Goal: Task Accomplishment & Management: Use online tool/utility

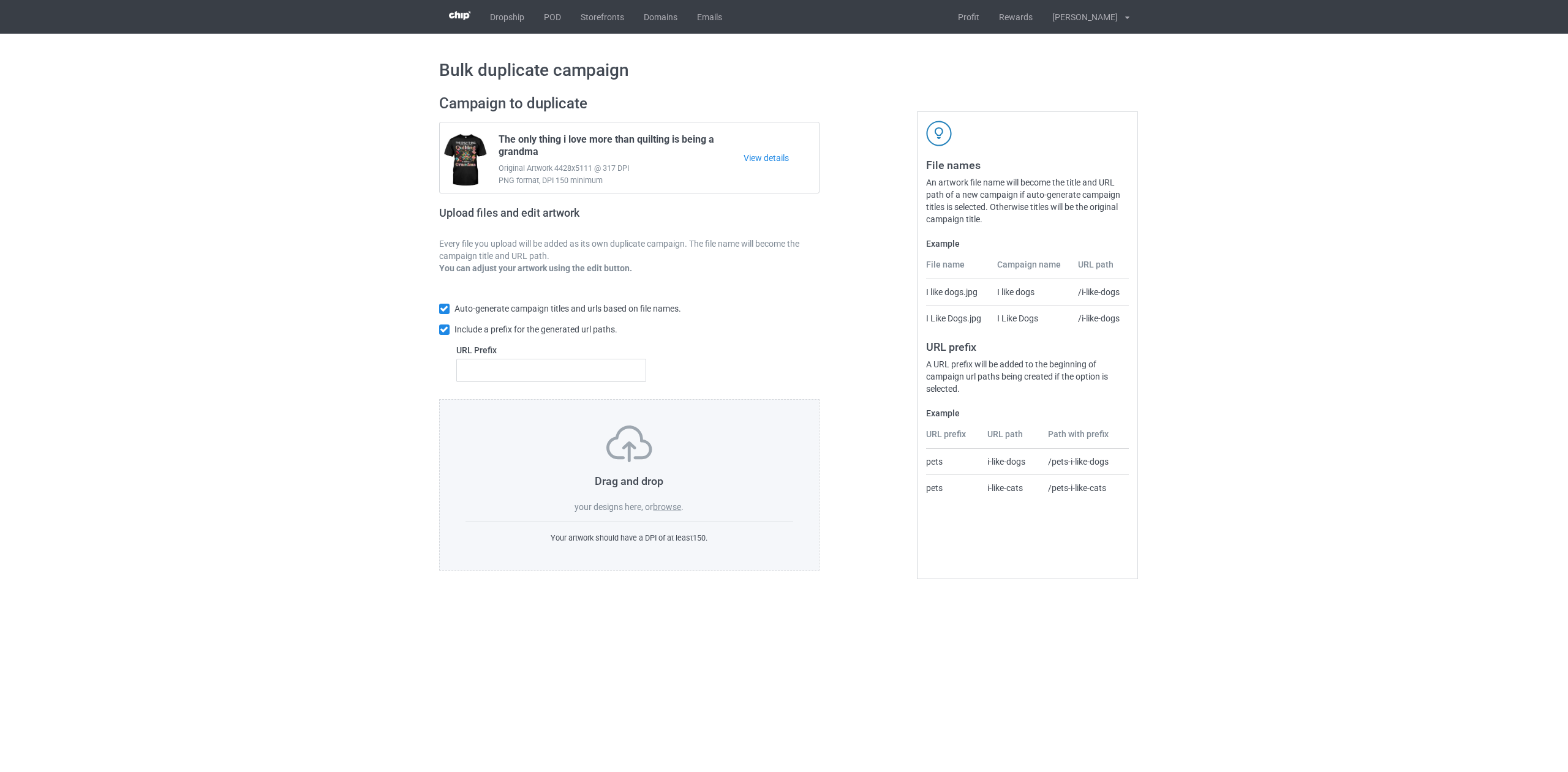
click at [676, 508] on label "browse" at bounding box center [667, 507] width 28 height 10
click at [0, 0] on input "browse" at bounding box center [0, 0] width 0 height 0
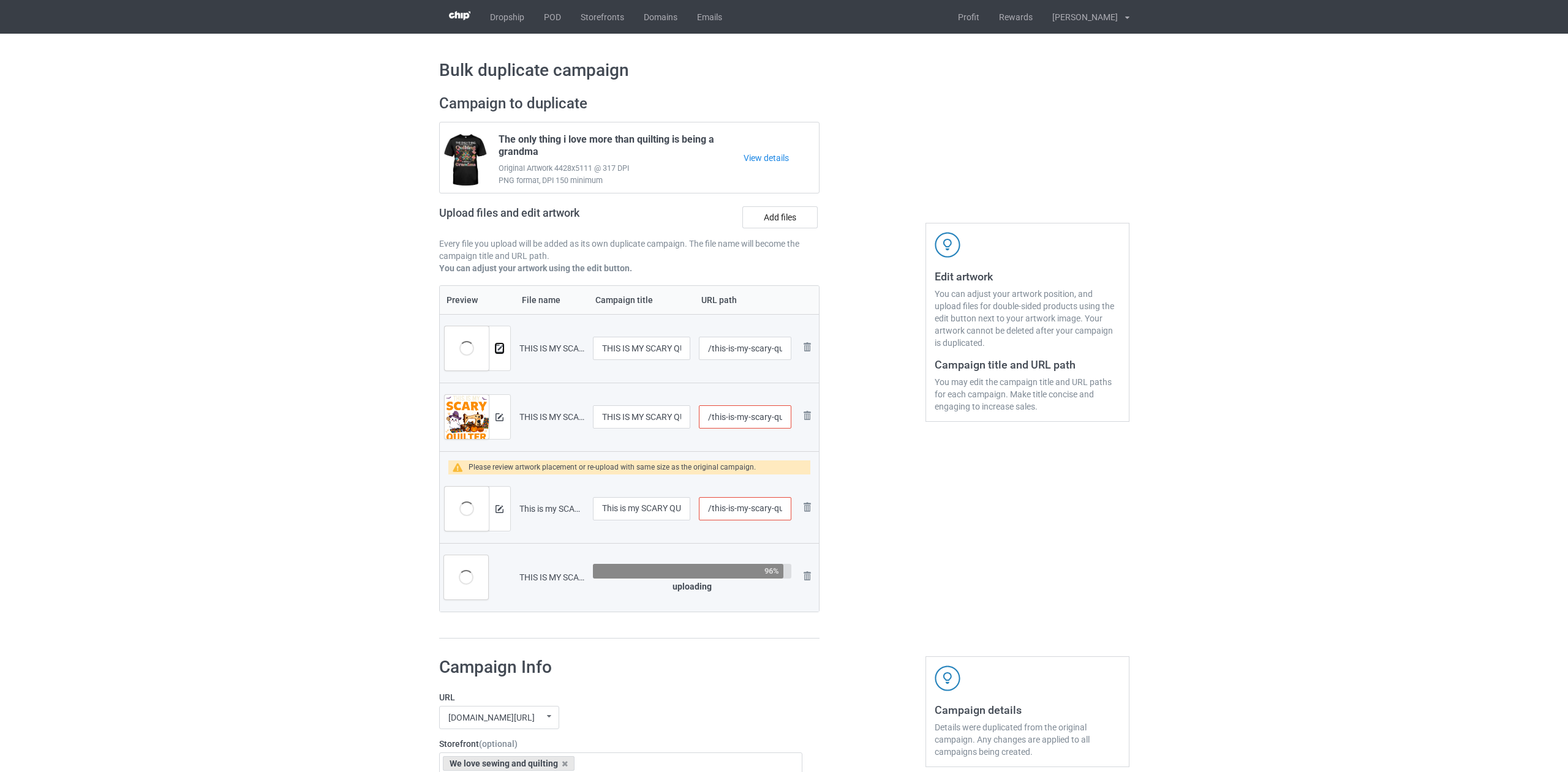
click at [499, 350] on img at bounding box center [499, 348] width 8 height 8
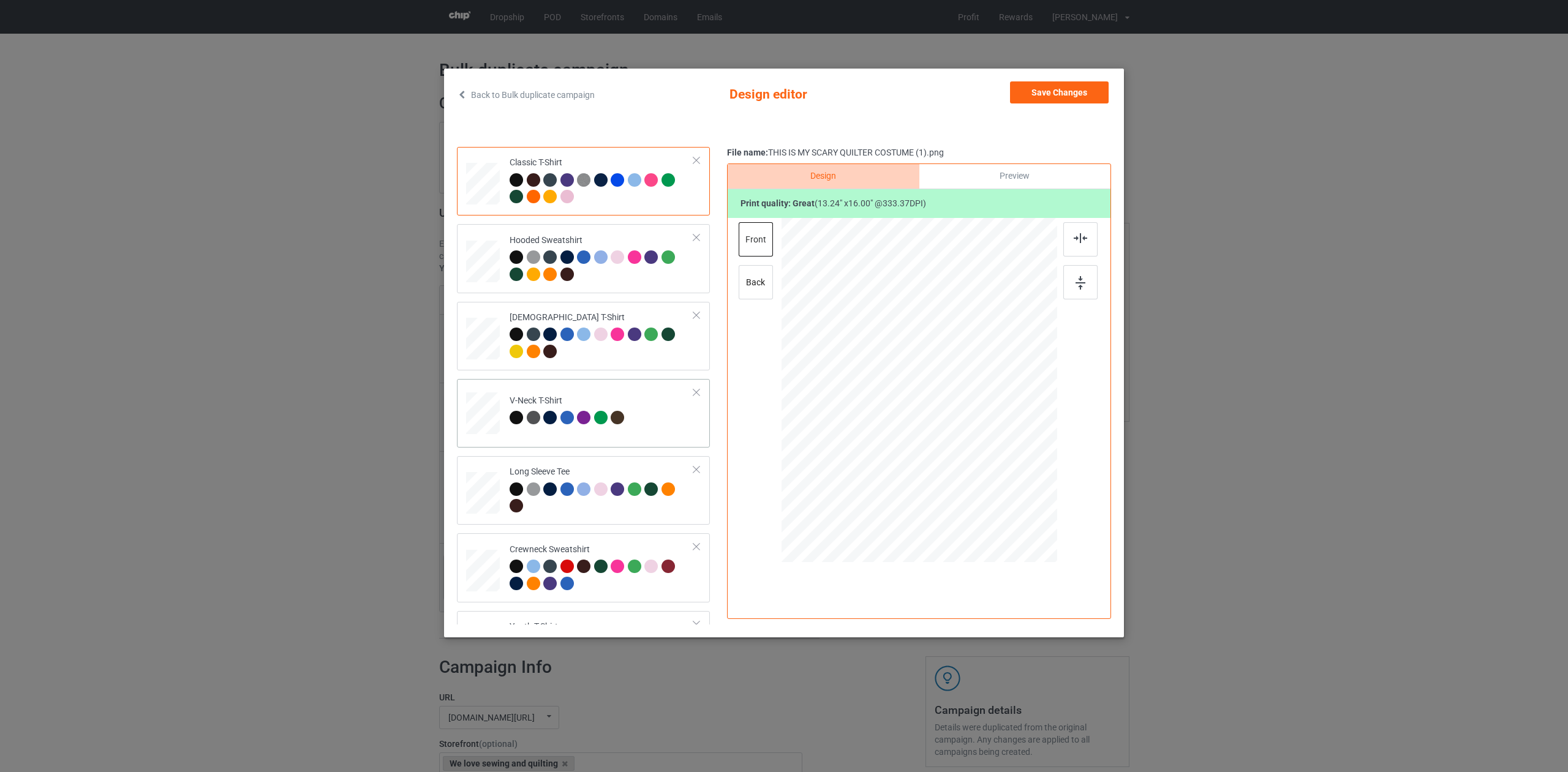
scroll to position [208, 0]
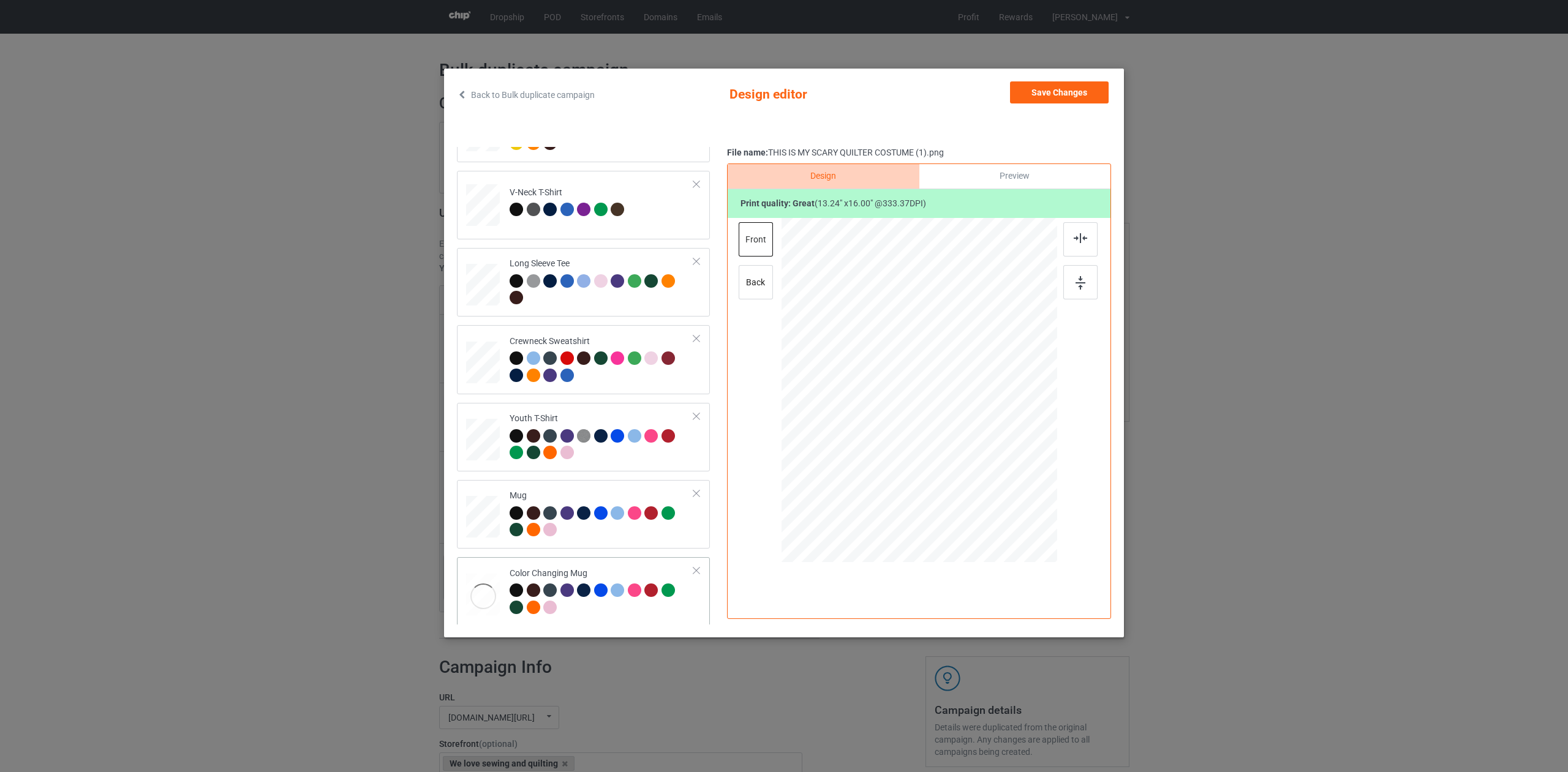
drag, startPoint x: 624, startPoint y: 605, endPoint x: 631, endPoint y: 602, distance: 7.6
click at [624, 605] on div at bounding box center [601, 600] width 184 height 33
click at [1034, 440] on div at bounding box center [1034, 439] width 10 height 10
click at [1018, 421] on div at bounding box center [994, 391] width 81 height 98
drag, startPoint x: 1035, startPoint y: 443, endPoint x: 1029, endPoint y: 438, distance: 7.8
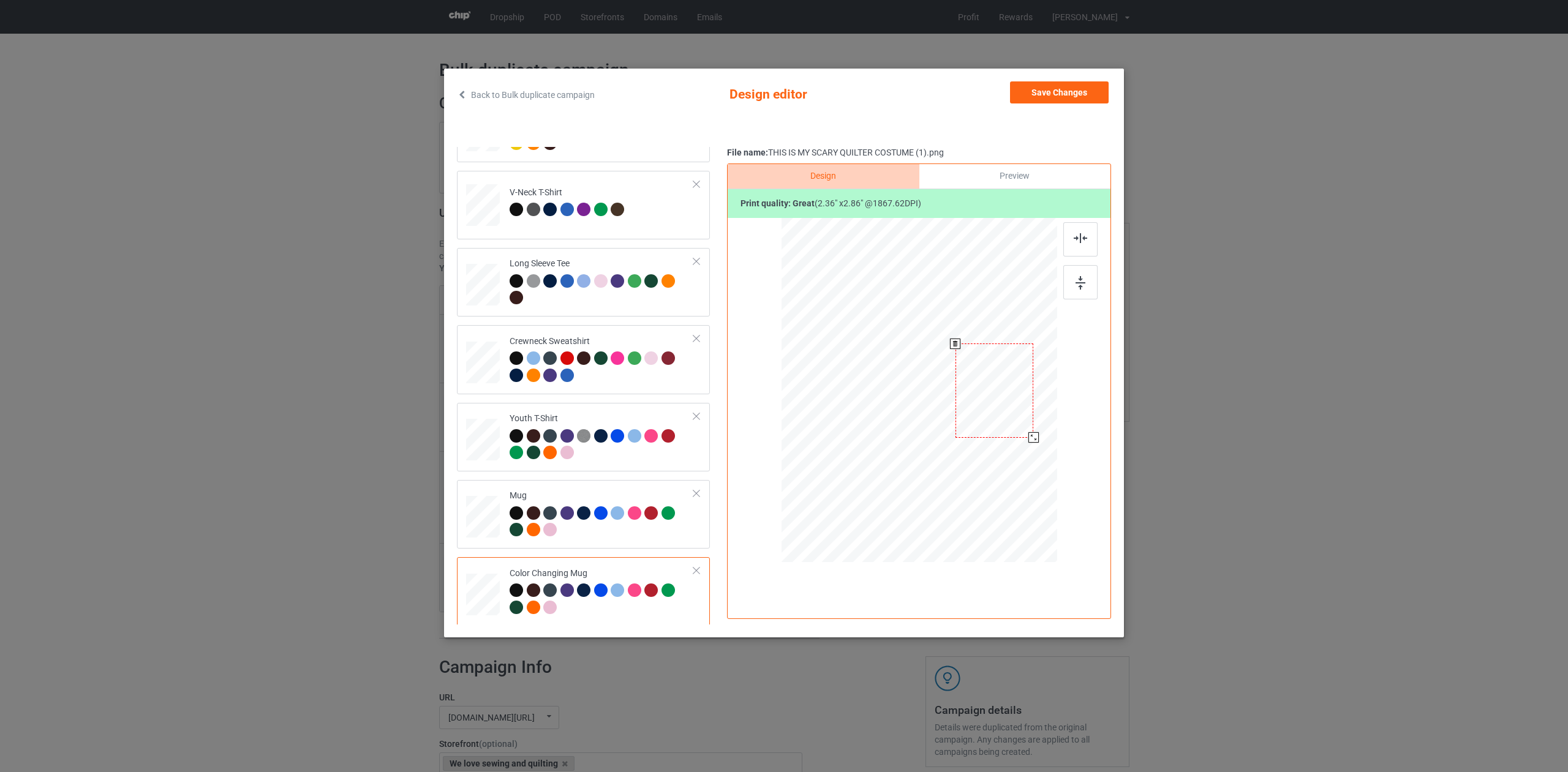
click at [1034, 441] on div at bounding box center [1034, 437] width 10 height 10
click at [1009, 426] on div at bounding box center [995, 391] width 77 height 94
click at [1031, 440] on div at bounding box center [1034, 438] width 10 height 10
drag, startPoint x: 1047, startPoint y: 93, endPoint x: 1044, endPoint y: 100, distance: 7.6
click at [1047, 93] on button "Save Changes" at bounding box center [1059, 92] width 99 height 22
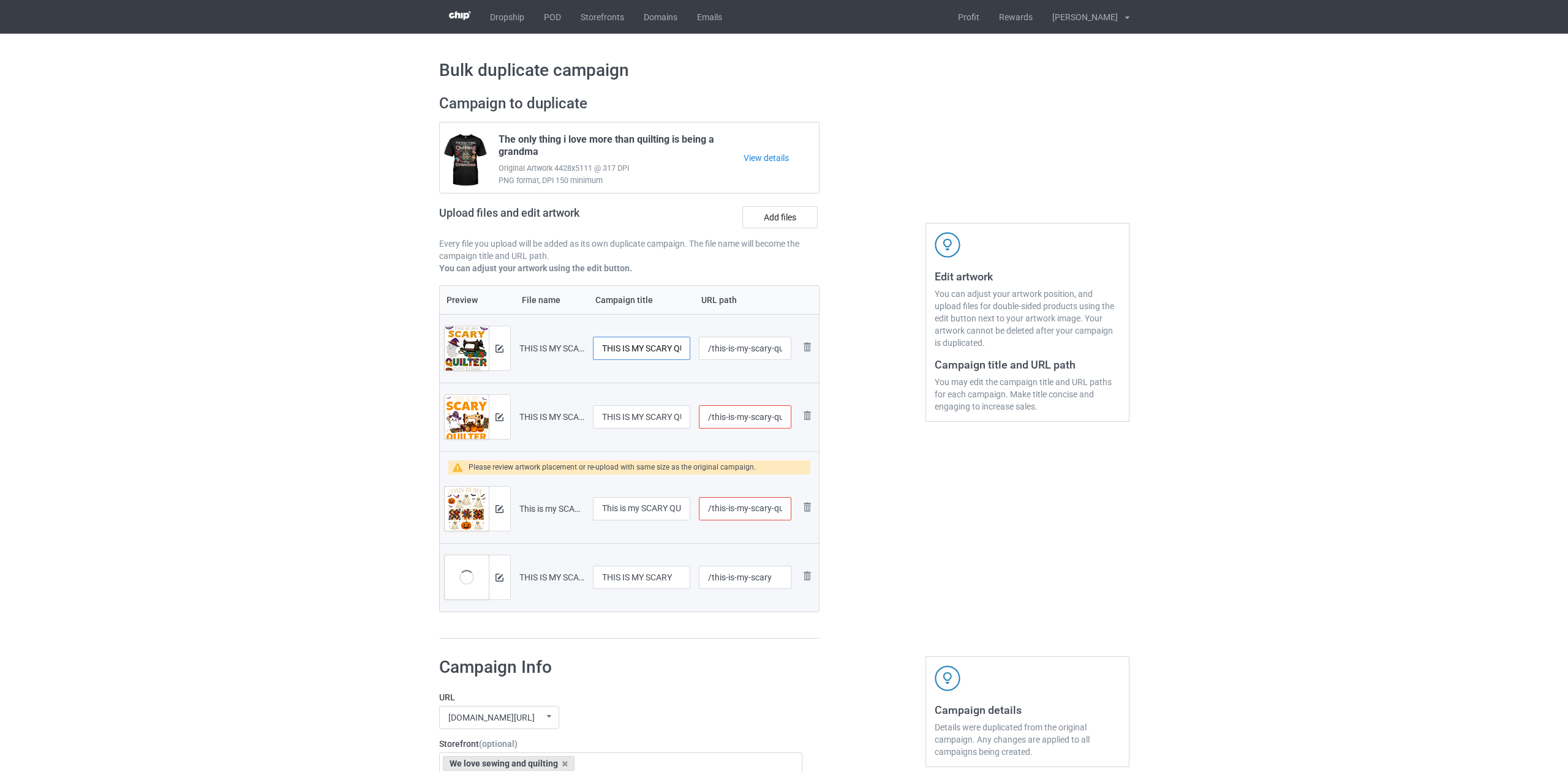
scroll to position [0, 83]
drag, startPoint x: 600, startPoint y: 344, endPoint x: 741, endPoint y: 396, distance: 150.3
click at [741, 395] on table "Preview File name Campaign title URL path Preview and edit artwork THIS IS MY S…" at bounding box center [630, 449] width 381 height 327
drag, startPoint x: 637, startPoint y: 352, endPoint x: 551, endPoint y: 347, distance: 86.1
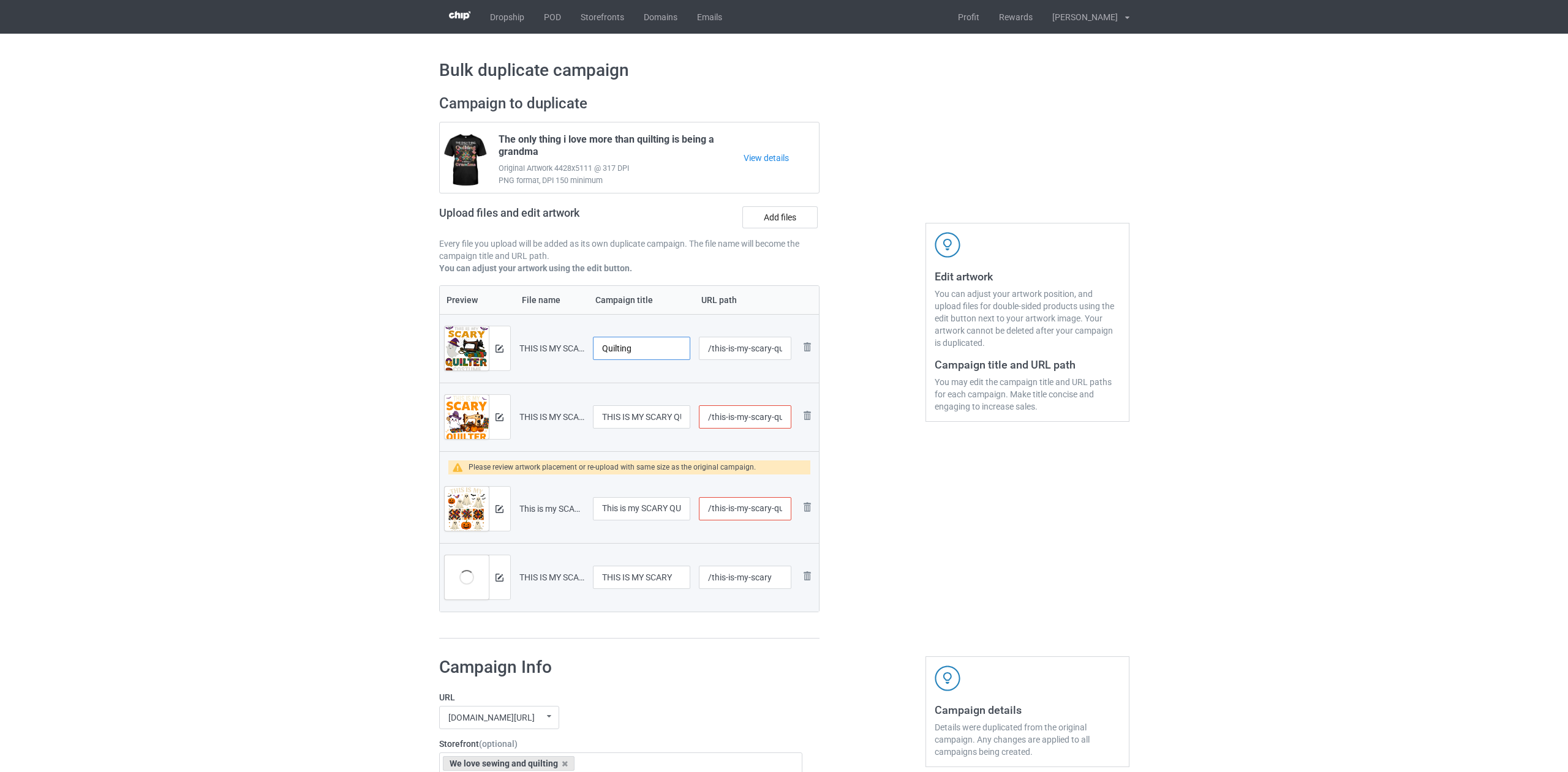
click at [551, 347] on tr "Preview and edit artwork THIS IS MY SCARY QUILTER COSTUME (1).png Quilting /thi…" at bounding box center [630, 348] width 379 height 69
type input "Quilting"
drag, startPoint x: 601, startPoint y: 416, endPoint x: 699, endPoint y: 455, distance: 105.5
click at [701, 454] on table "Preview File name Campaign title URL path Preview and edit artwork THIS IS MY S…" at bounding box center [630, 449] width 381 height 327
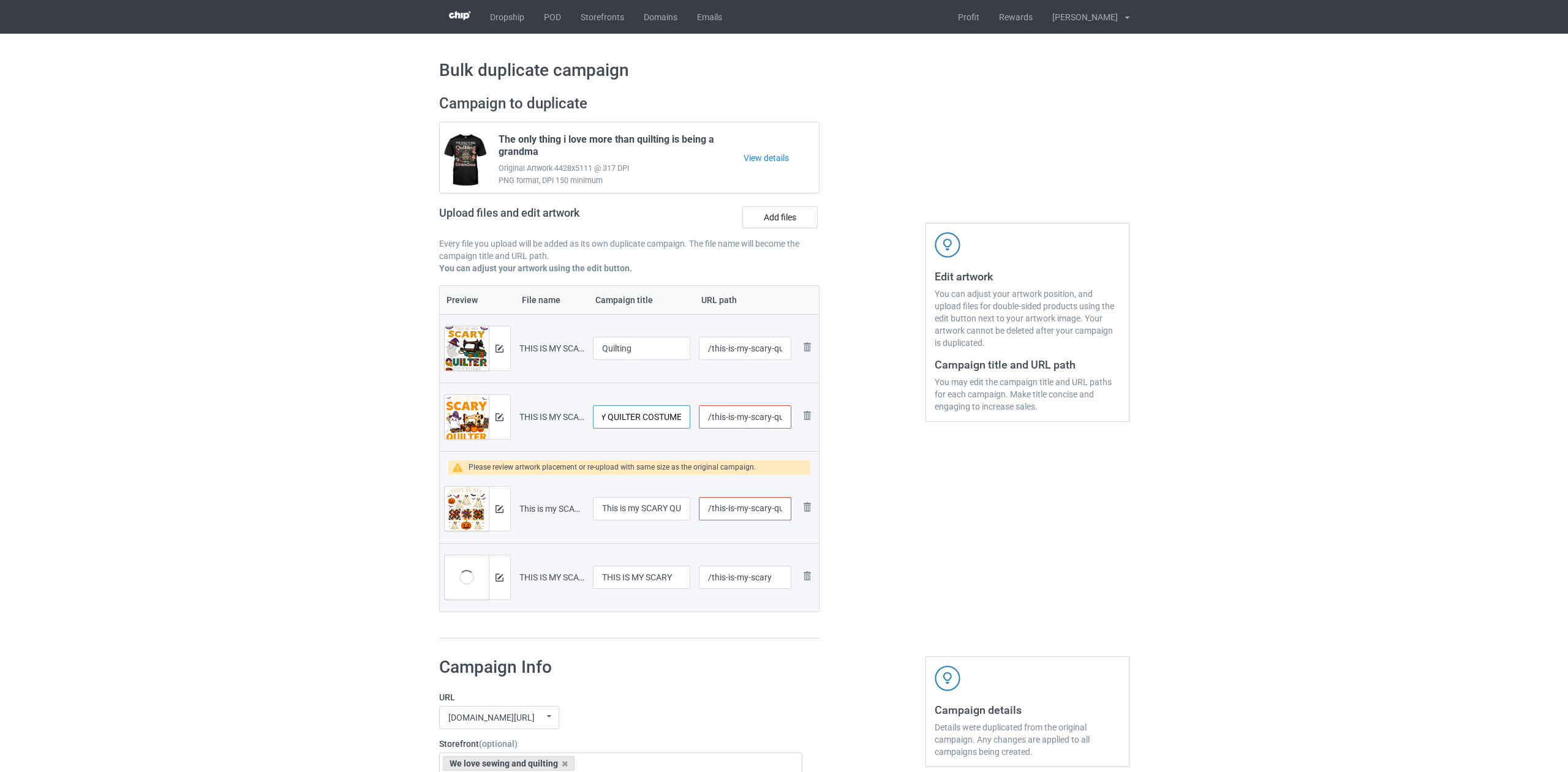
paste input "Quilting"
type input "Quilting"
click at [498, 417] on img at bounding box center [499, 417] width 8 height 8
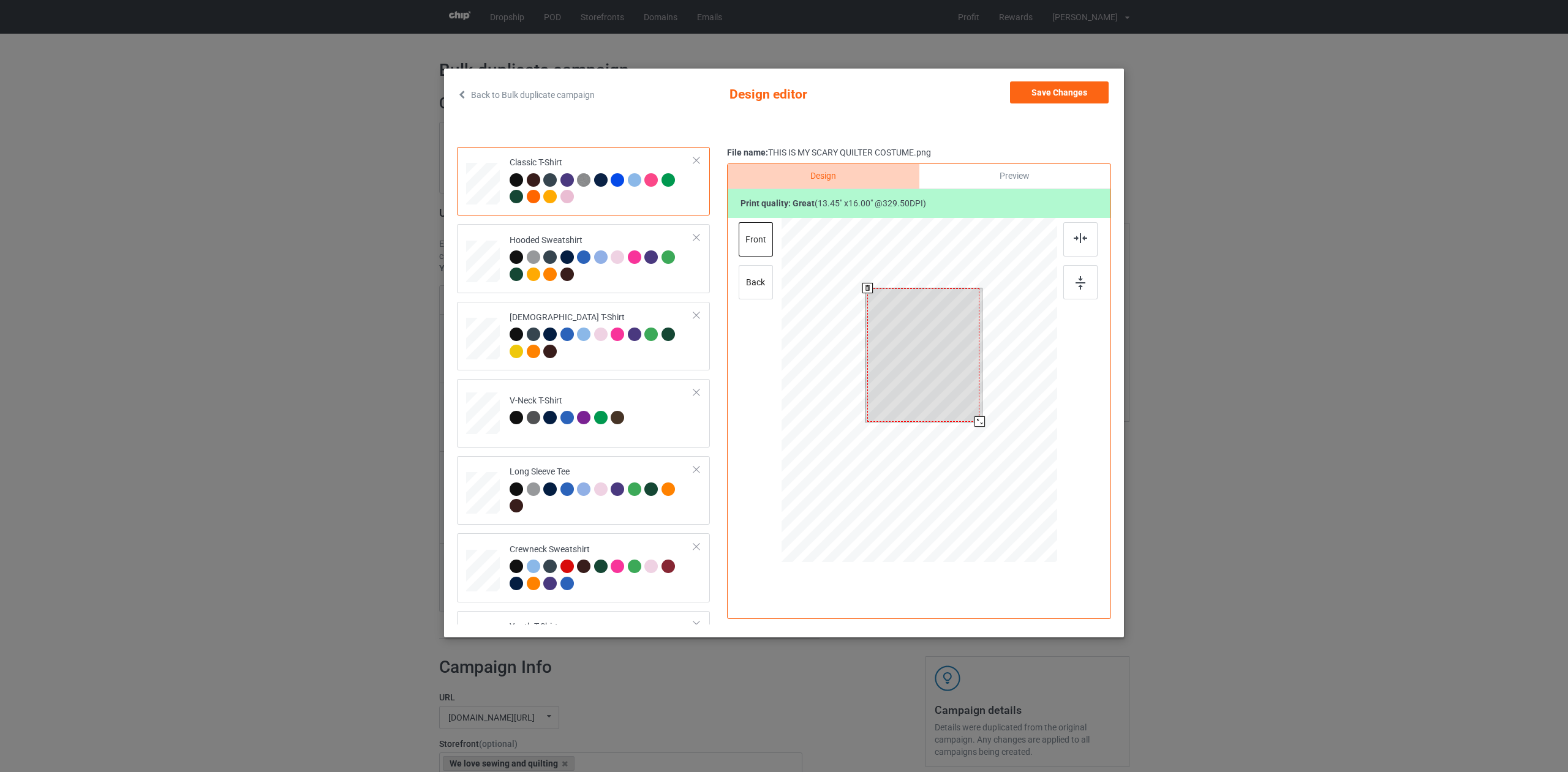
click at [985, 434] on div at bounding box center [920, 392] width 276 height 348
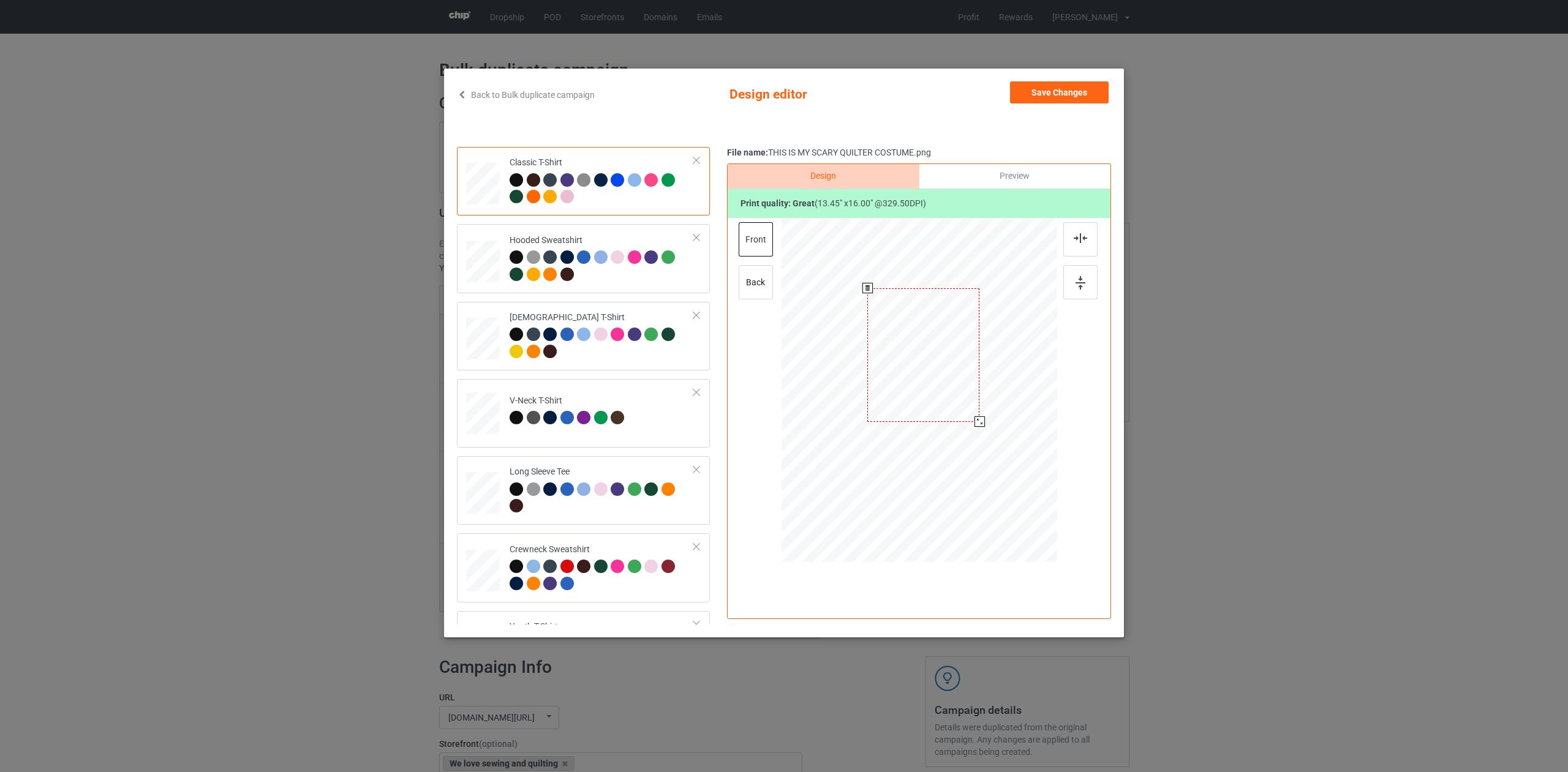
scroll to position [208, 0]
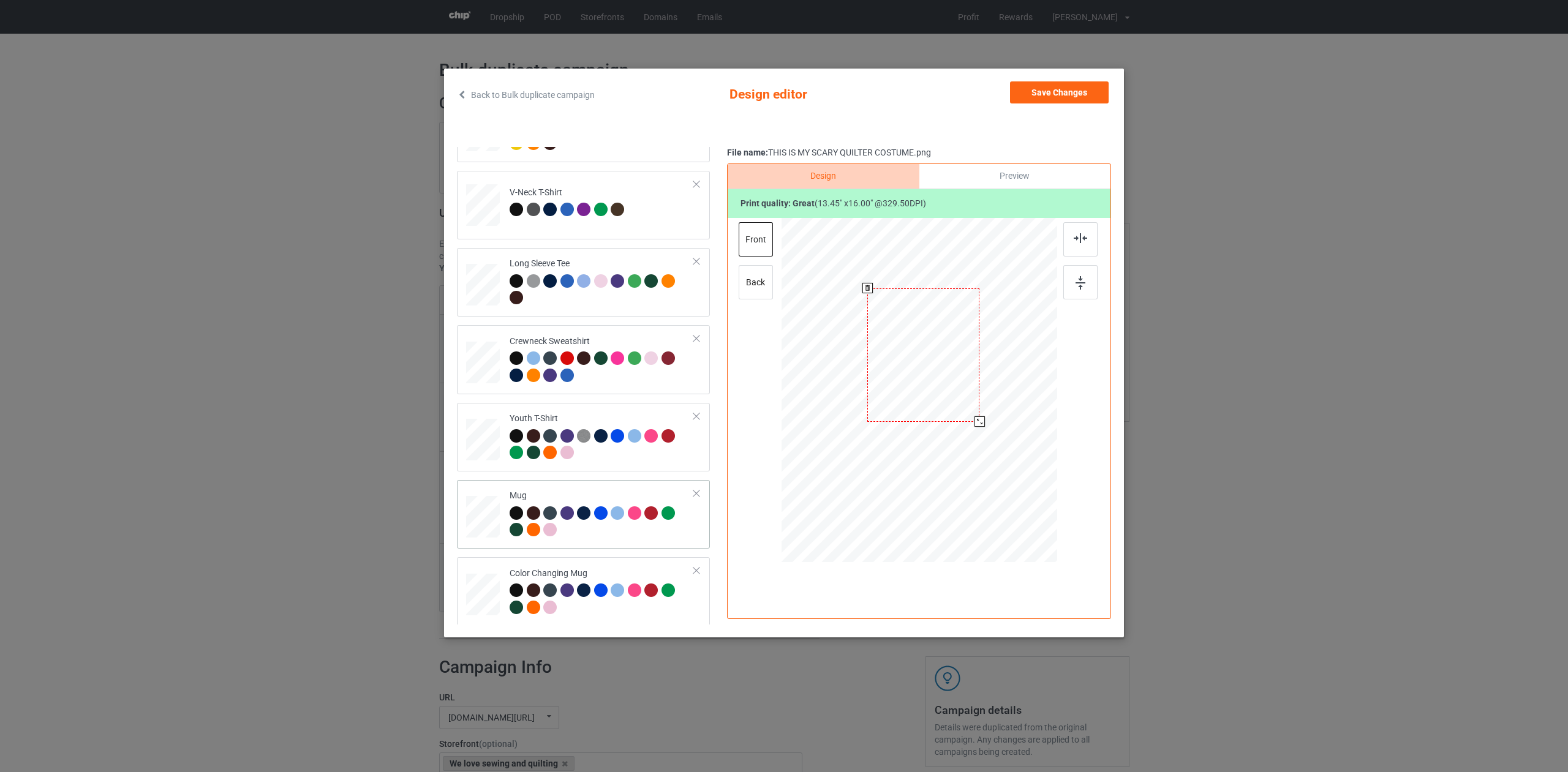
click at [623, 534] on div at bounding box center [601, 523] width 184 height 33
click at [1035, 438] on div at bounding box center [1034, 438] width 10 height 10
drag, startPoint x: 1049, startPoint y: 95, endPoint x: 1038, endPoint y: 104, distance: 14.2
click at [1049, 95] on button "Save Changes" at bounding box center [1059, 92] width 99 height 22
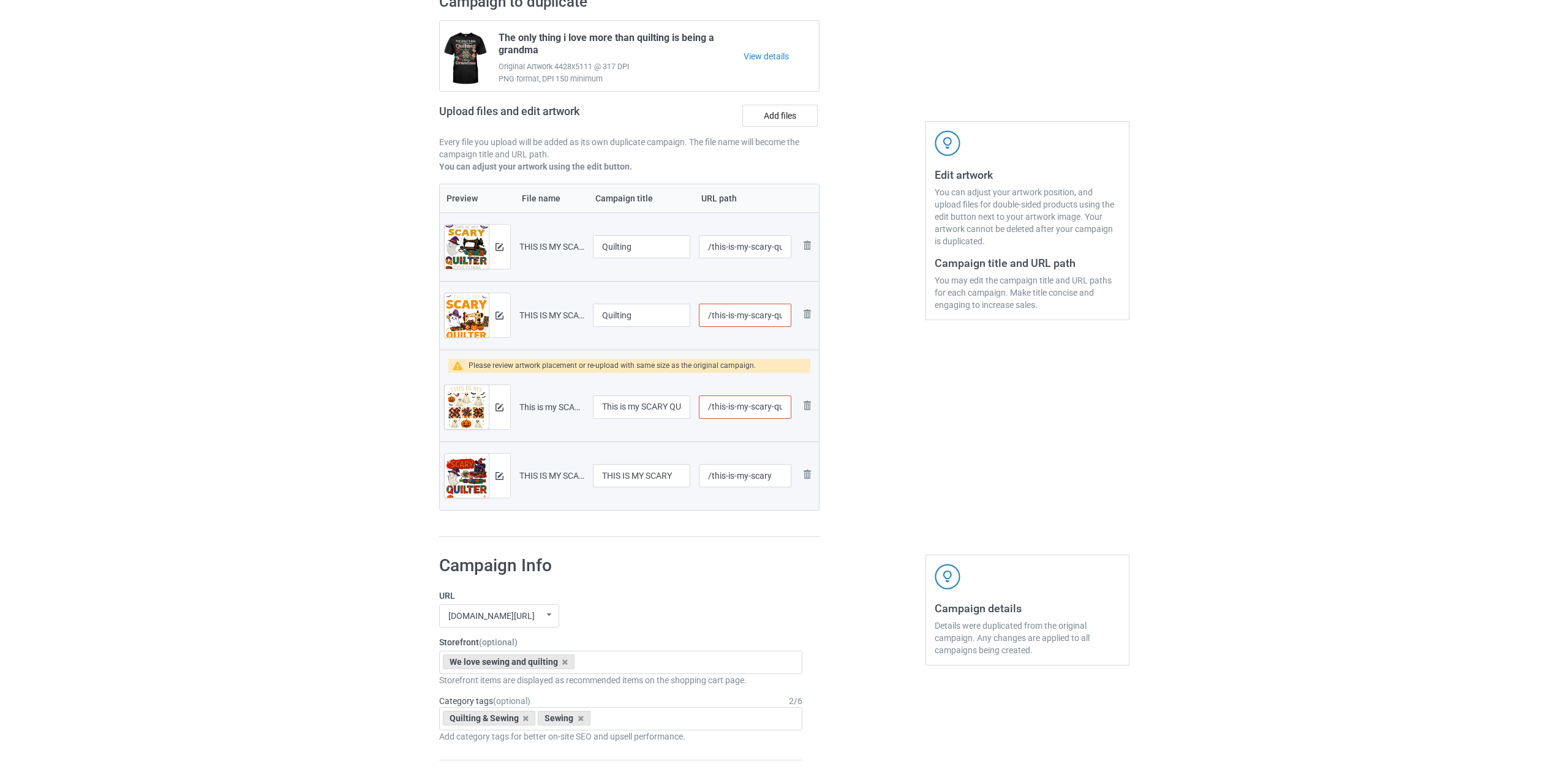
scroll to position [113, 0]
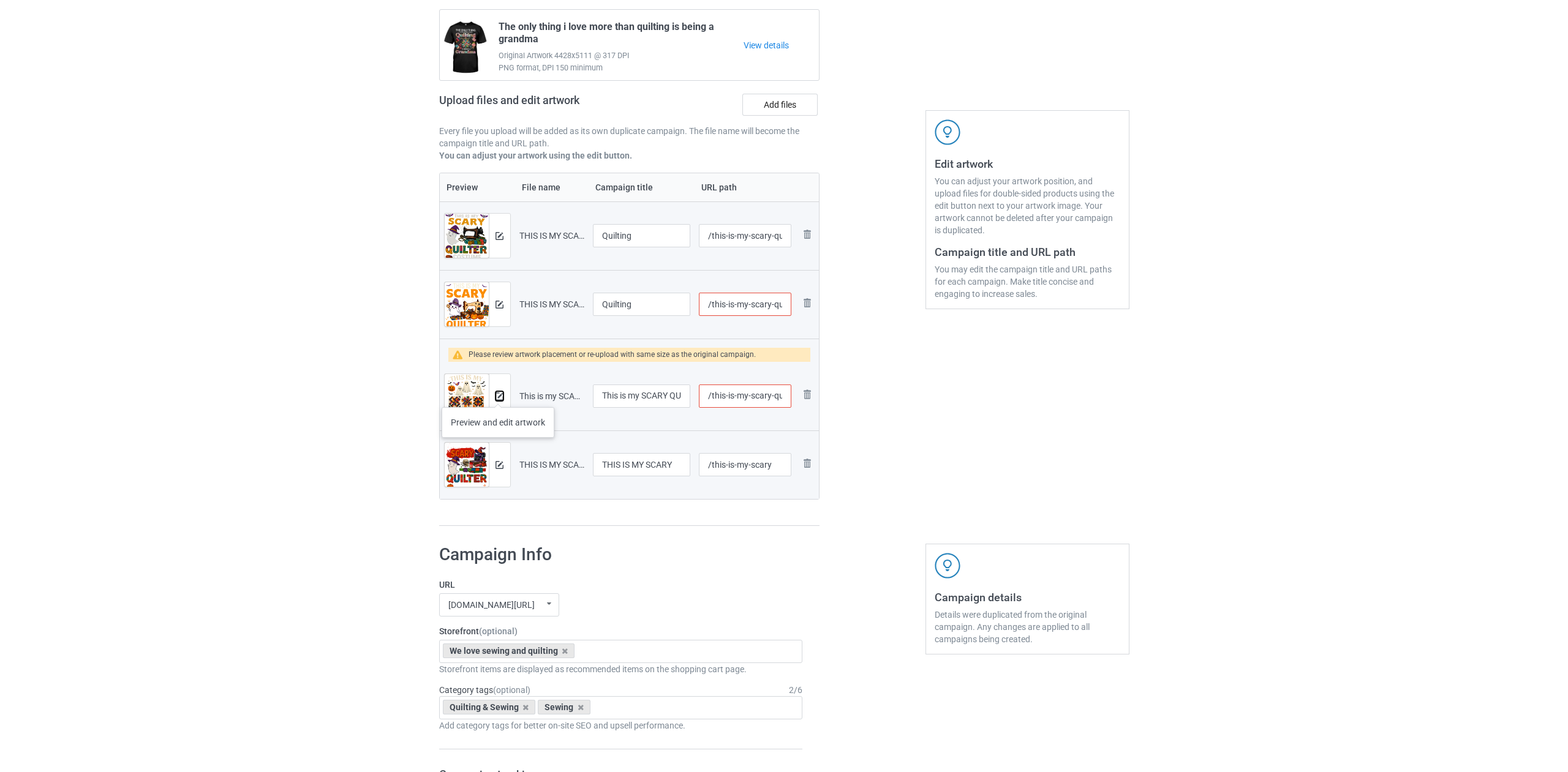
click at [498, 395] on img at bounding box center [499, 396] width 8 height 8
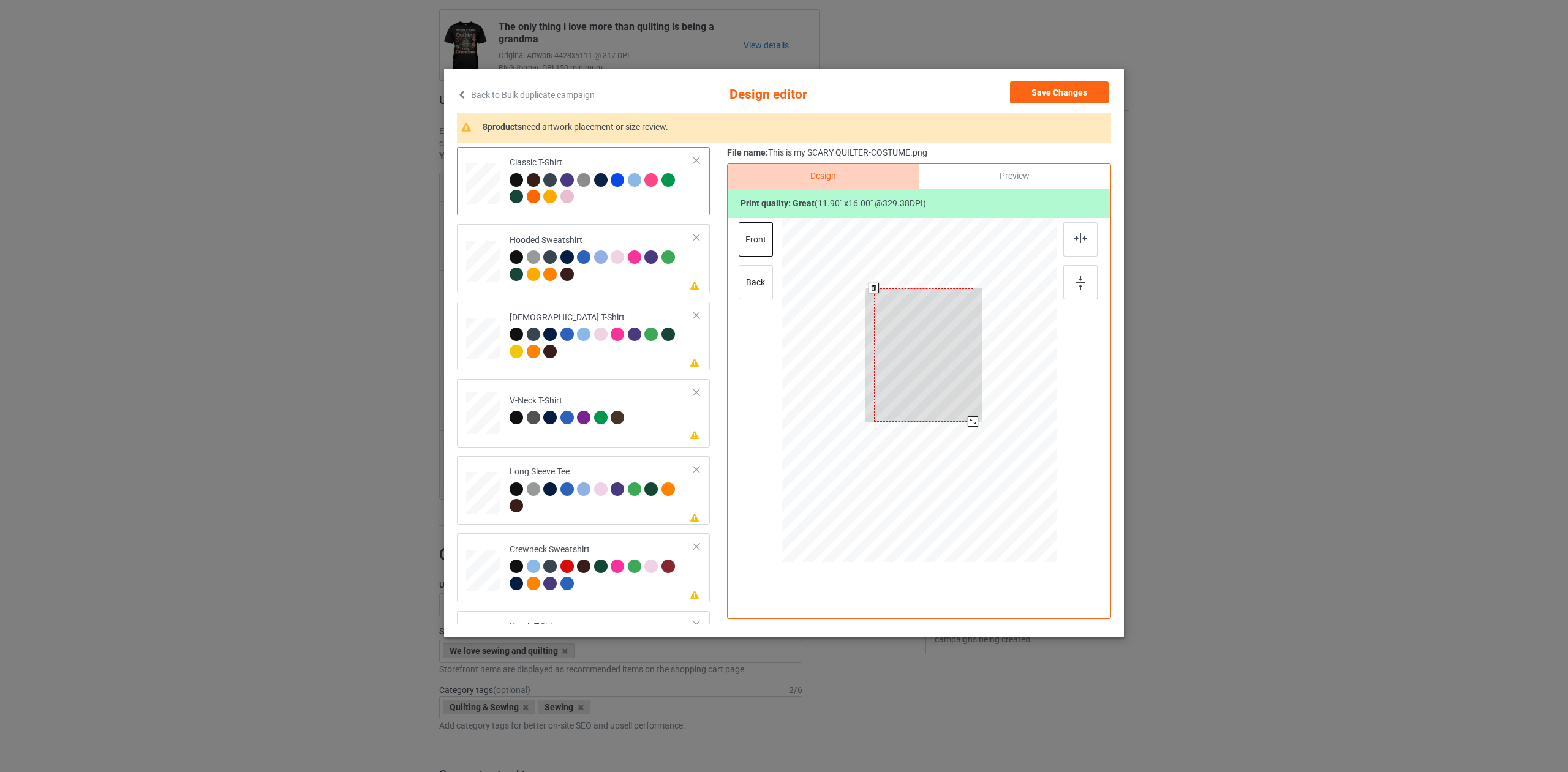
click at [977, 438] on div at bounding box center [920, 392] width 276 height 348
click at [1081, 85] on button "Save Changes" at bounding box center [1059, 92] width 99 height 22
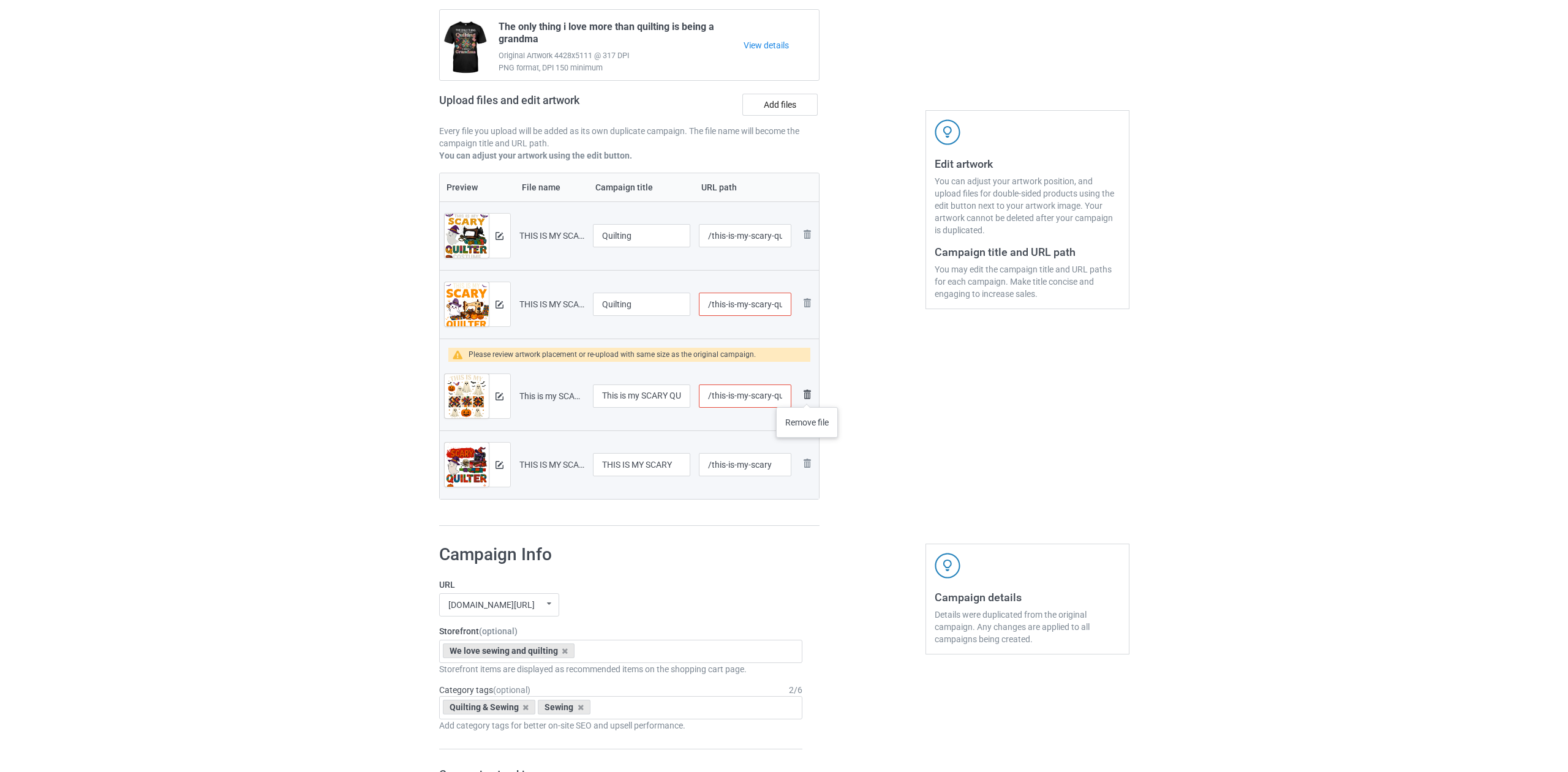
click at [808, 395] on img at bounding box center [807, 394] width 15 height 15
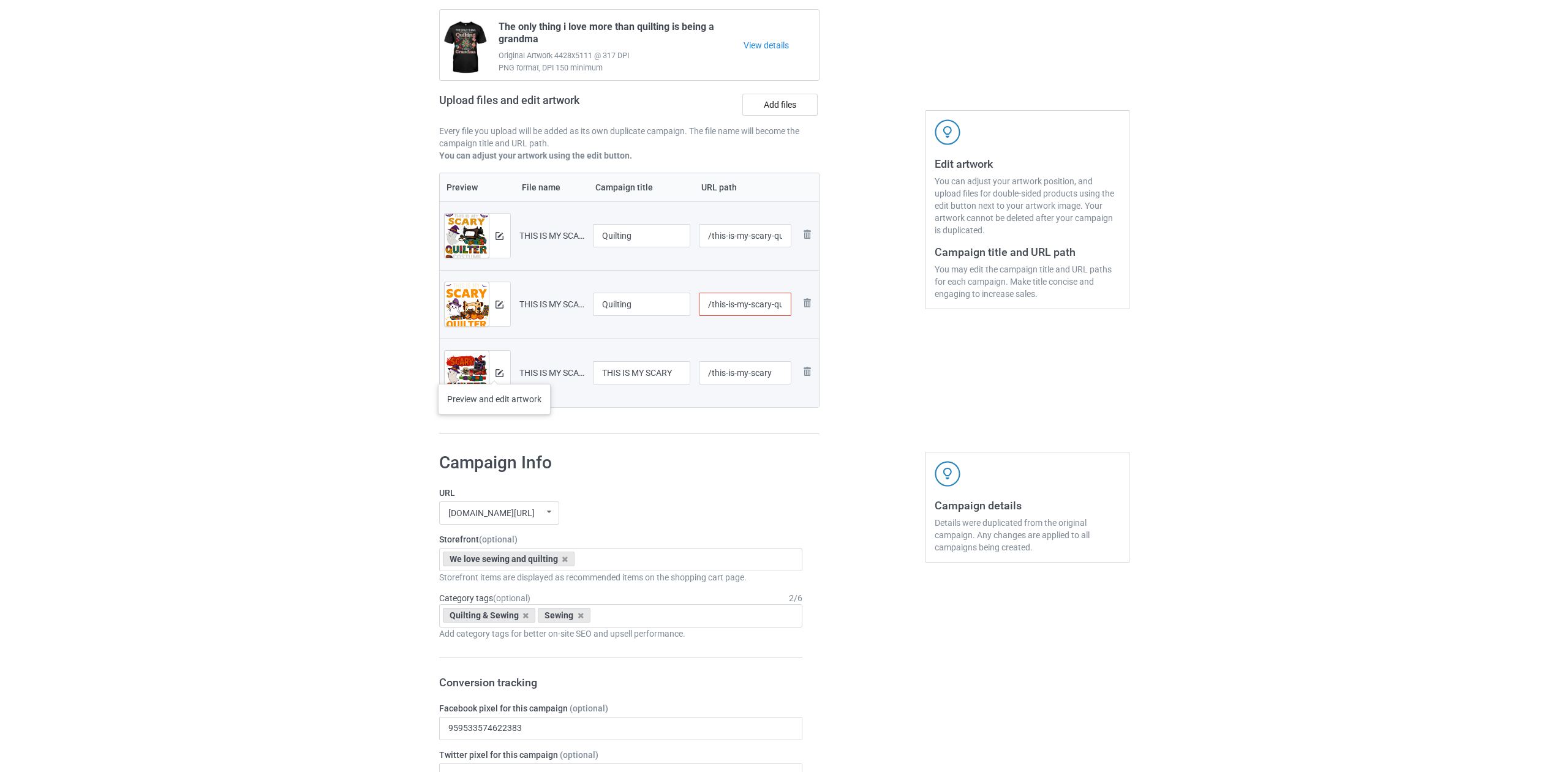
click at [494, 372] on div at bounding box center [499, 372] width 22 height 44
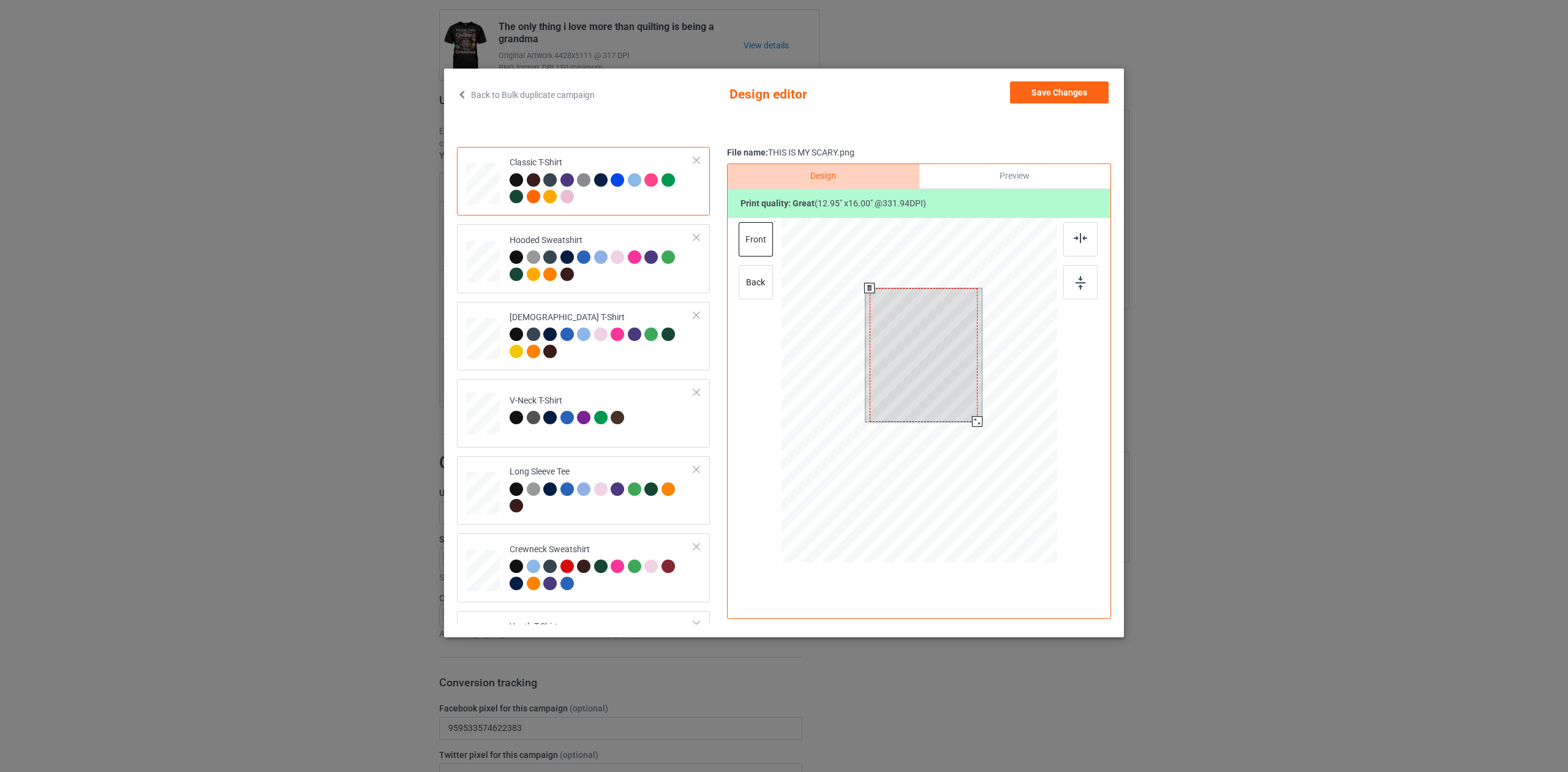
click at [978, 446] on div at bounding box center [920, 392] width 276 height 348
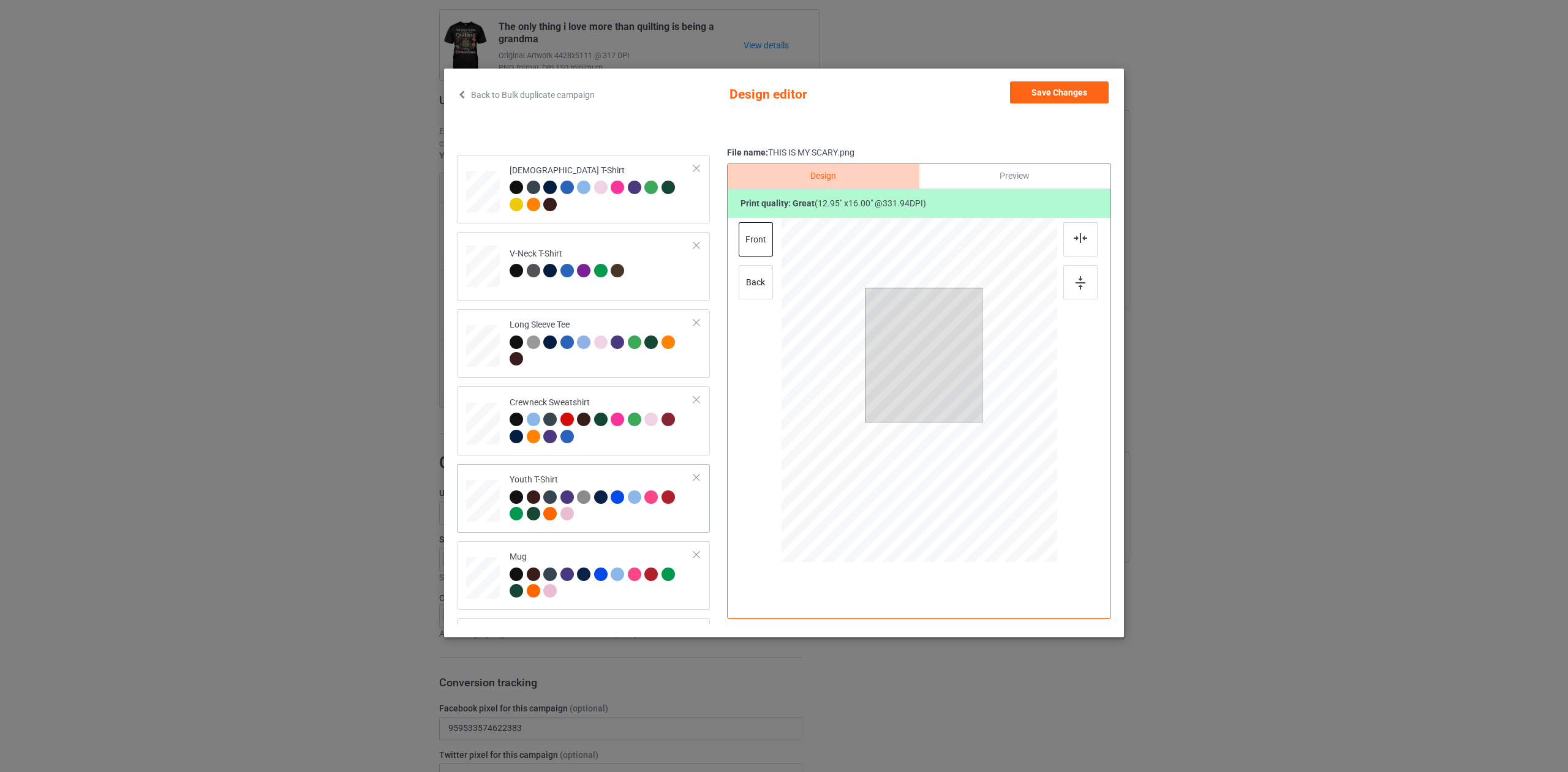
scroll to position [208, 0]
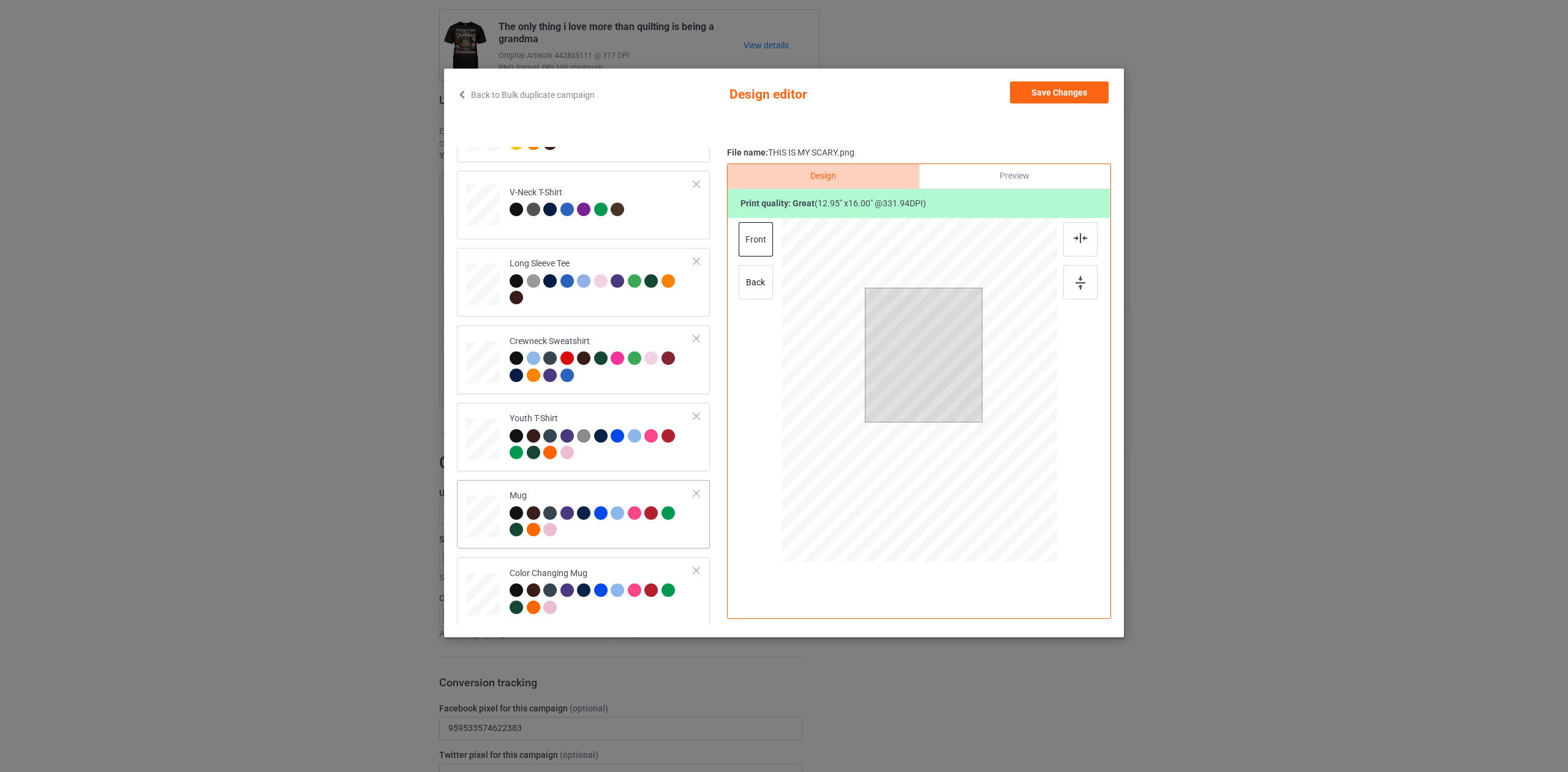
click at [601, 528] on div at bounding box center [601, 523] width 184 height 33
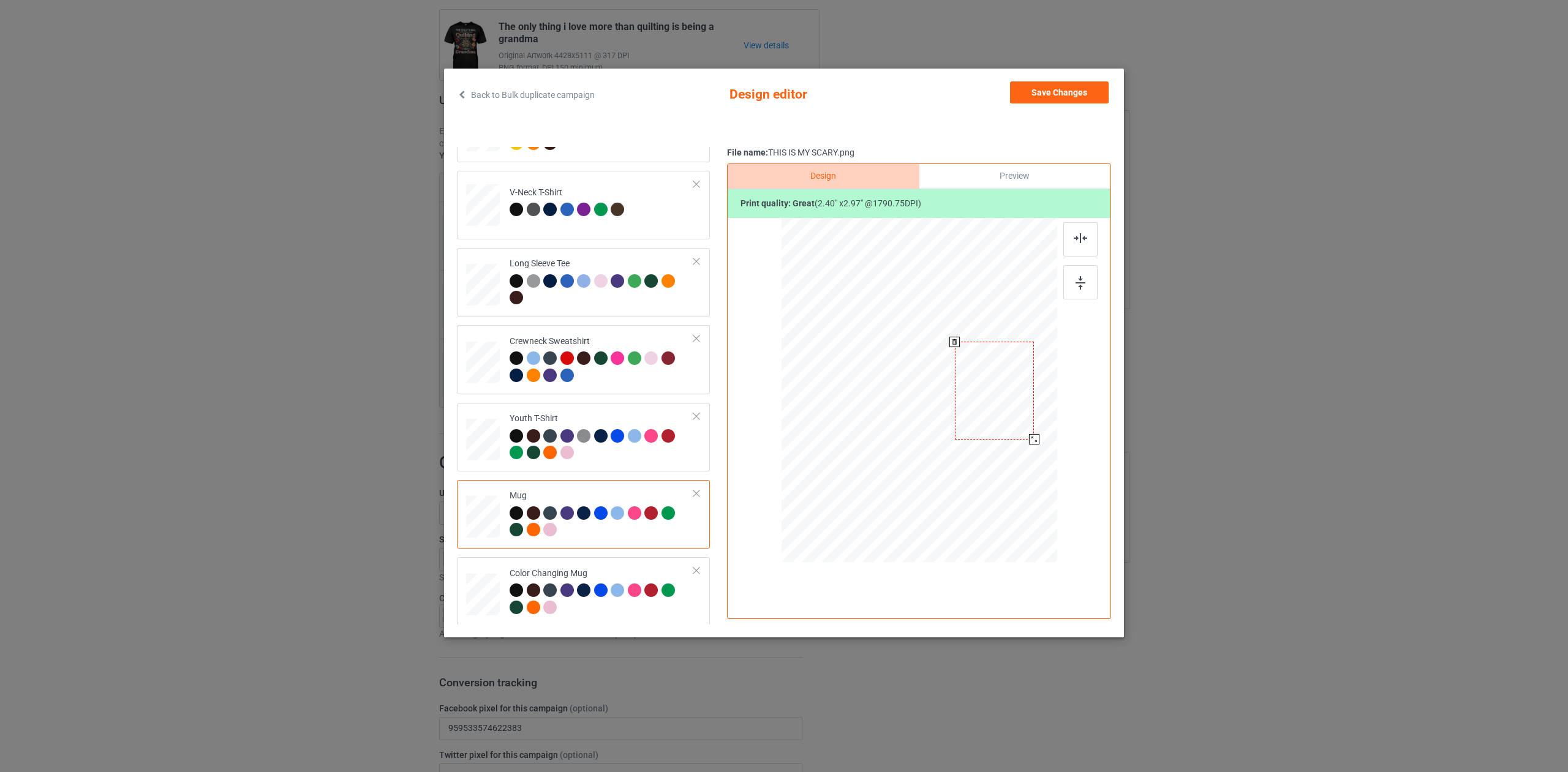
click at [1031, 441] on div at bounding box center [1034, 439] width 10 height 10
drag, startPoint x: 1043, startPoint y: 87, endPoint x: 1037, endPoint y: 95, distance: 10.0
click at [1043, 87] on button "Save Changes" at bounding box center [1059, 92] width 99 height 22
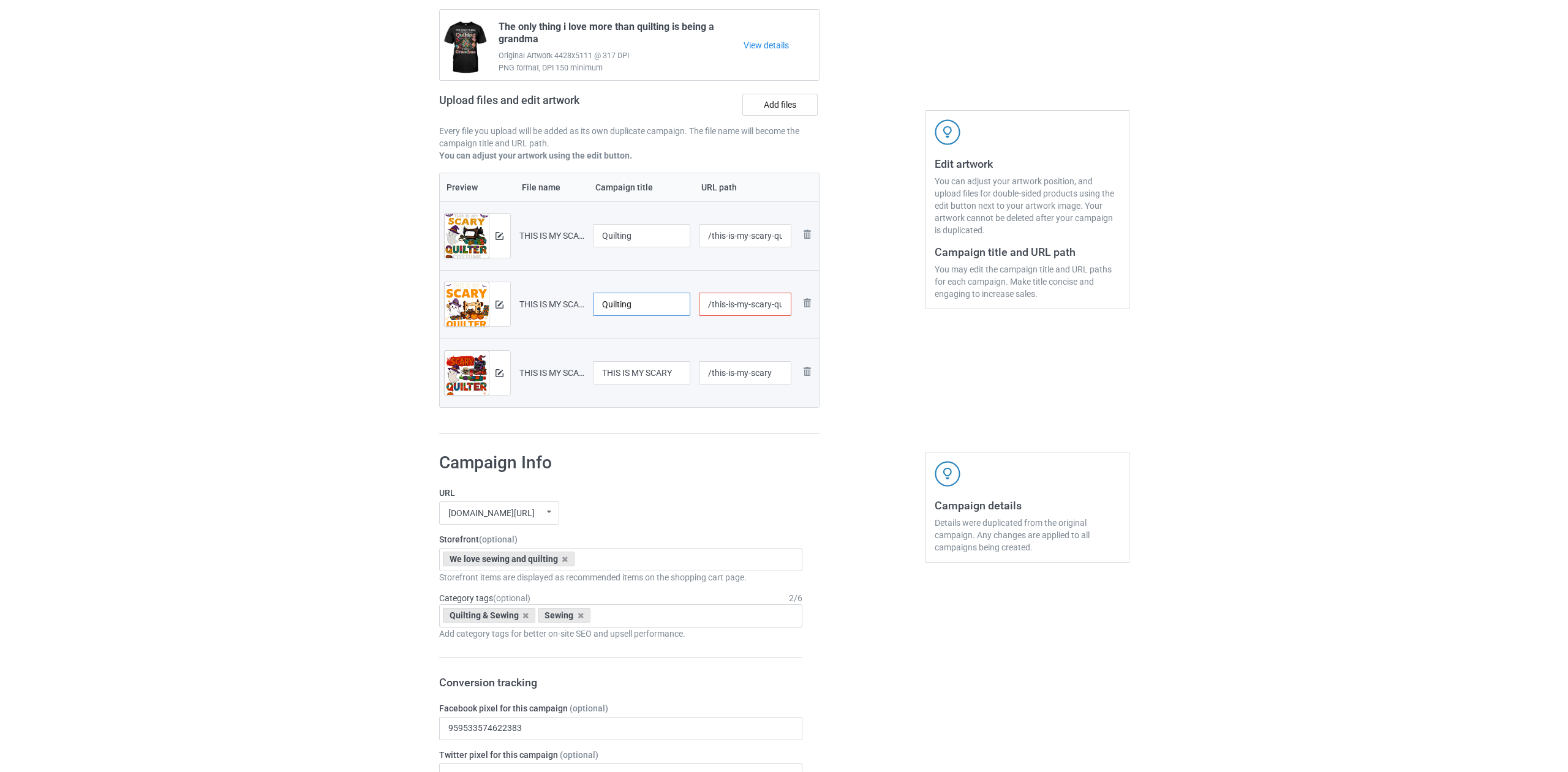
drag, startPoint x: 632, startPoint y: 302, endPoint x: 557, endPoint y: 300, distance: 75.0
click at [557, 300] on tr "Preview and edit artwork THIS IS MY SCARY QUILTER COSTUME.png Quilting /this-is…" at bounding box center [630, 304] width 379 height 69
drag, startPoint x: 674, startPoint y: 372, endPoint x: 514, endPoint y: 368, distance: 160.0
click at [514, 368] on tr "Preview and edit artwork THIS IS MY SCARY.png THIS IS MY SCARY /this-is-my-scar…" at bounding box center [630, 372] width 379 height 69
paste input "Quilting"
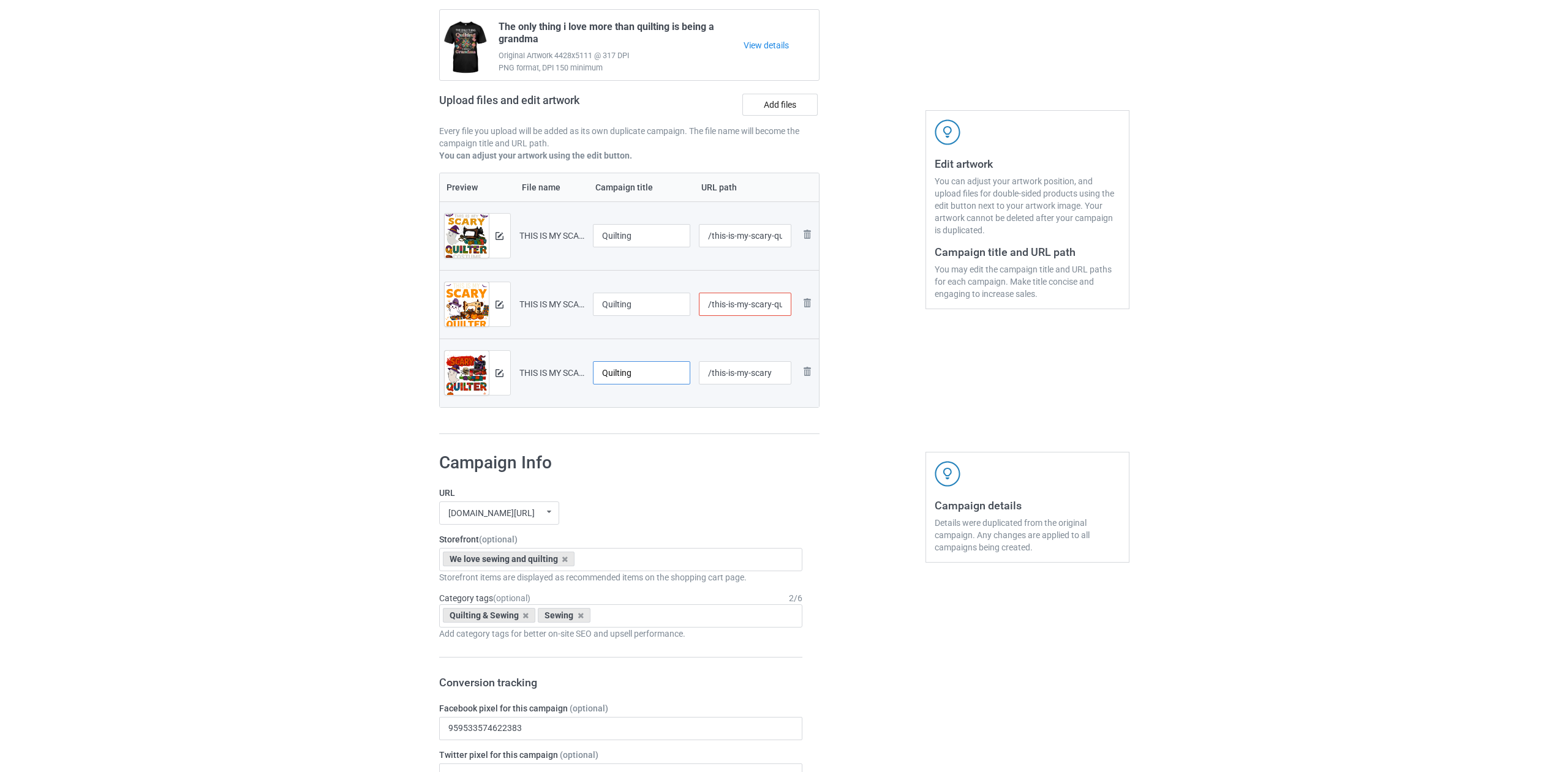
type input "Quilting"
drag, startPoint x: 710, startPoint y: 236, endPoint x: 789, endPoint y: 256, distance: 81.5
click at [789, 256] on td "/this-is-my-scary-quilter-costume-1" at bounding box center [744, 236] width 101 height 69
click at [719, 238] on input "/be1" at bounding box center [745, 236] width 92 height 23
type input "/ber1"
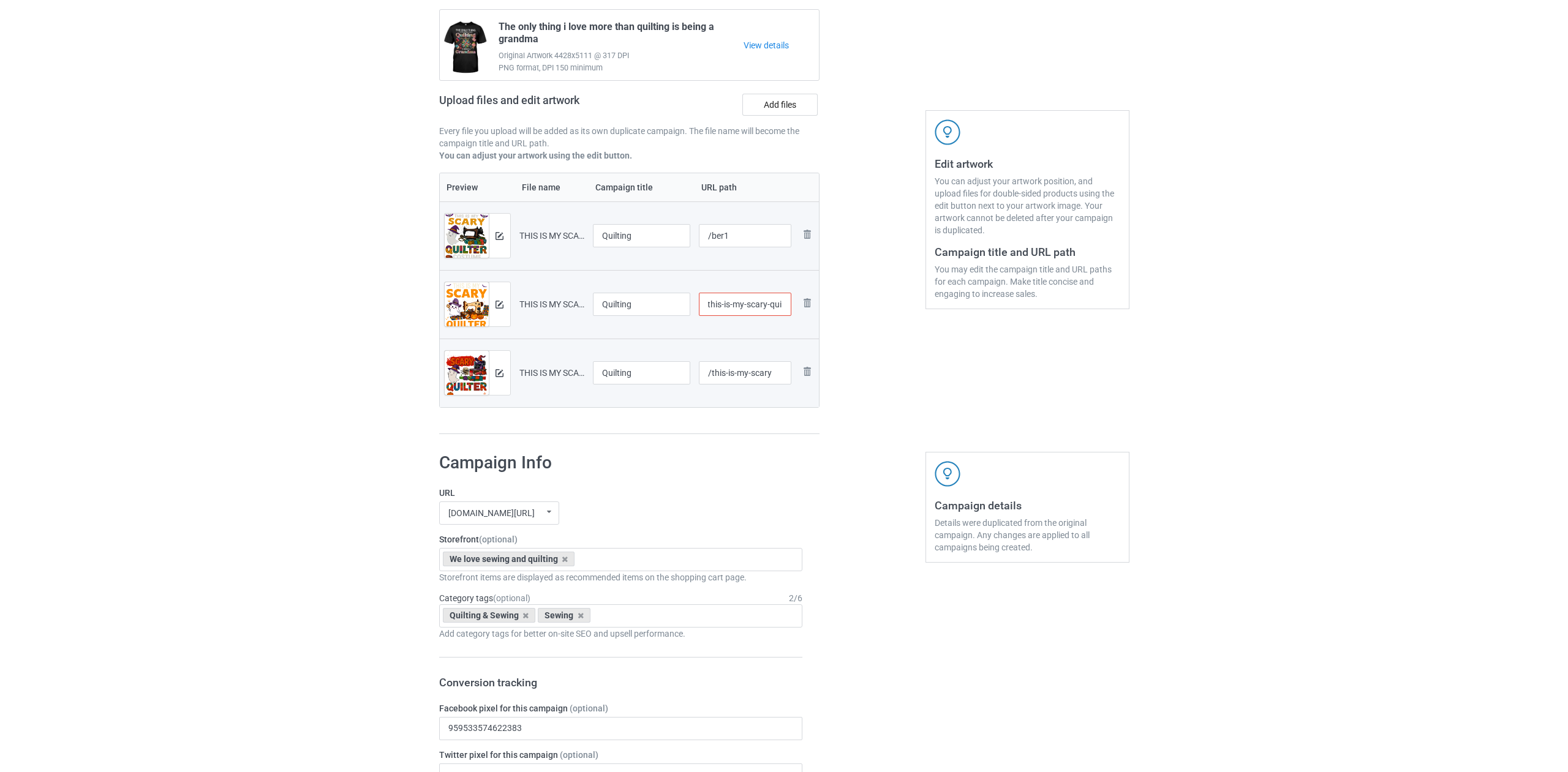
scroll to position [0, 51]
drag, startPoint x: 711, startPoint y: 302, endPoint x: 800, endPoint y: 326, distance: 92.2
click at [800, 326] on tr "Preview and edit artwork THIS IS MY SCARY QUILTER COSTUME.png Quilting /this-is…" at bounding box center [630, 304] width 379 height 69
drag, startPoint x: 721, startPoint y: 306, endPoint x: 760, endPoint y: 315, distance: 40.0
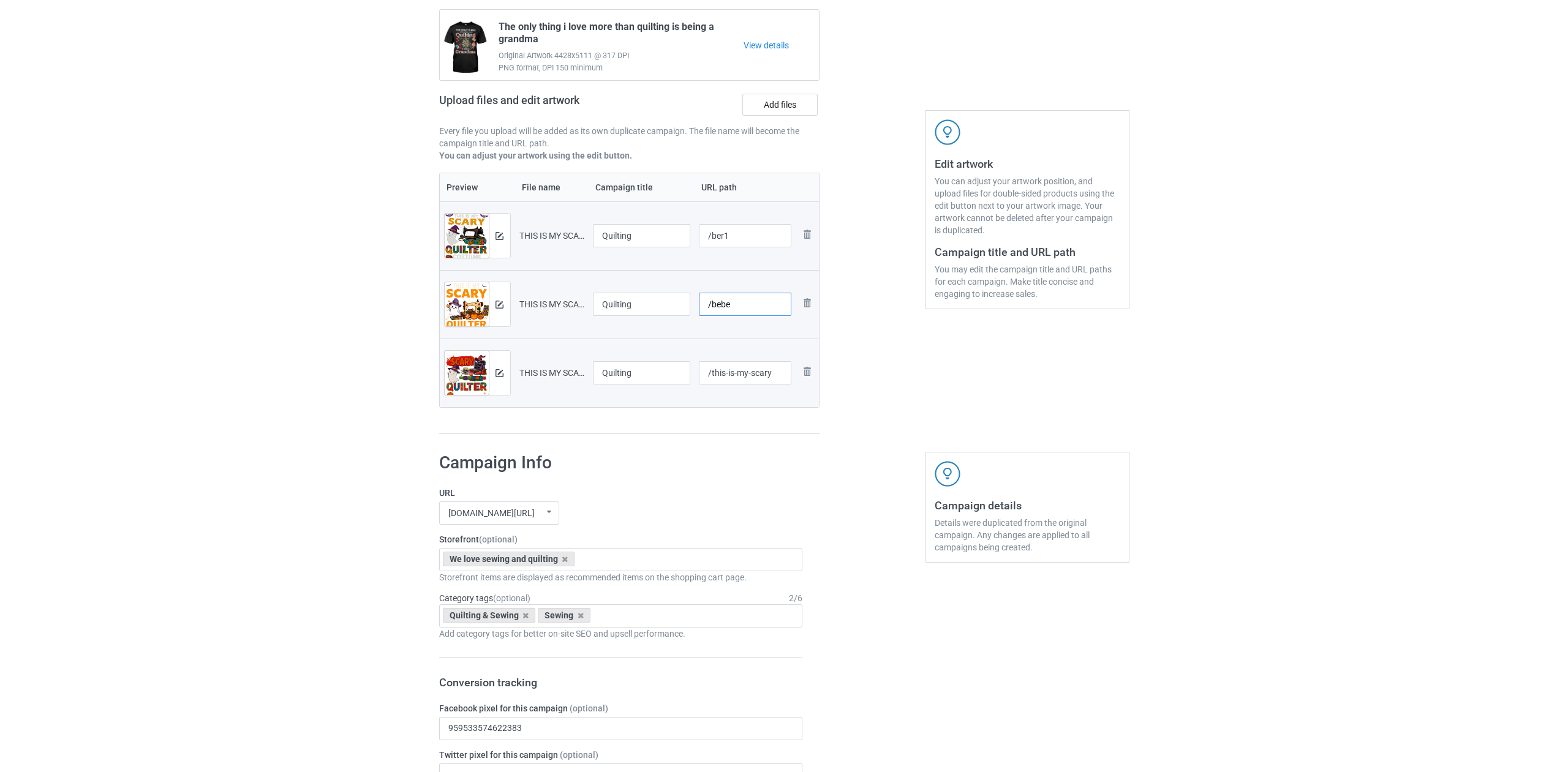
click at [760, 315] on input "/bebe" at bounding box center [745, 304] width 92 height 23
type input "/ber2"
drag, startPoint x: 710, startPoint y: 373, endPoint x: 758, endPoint y: 385, distance: 49.5
click at [758, 384] on div "/this-is-my-scary" at bounding box center [745, 372] width 92 height 23
click at [720, 374] on input "/be3" at bounding box center [745, 372] width 92 height 23
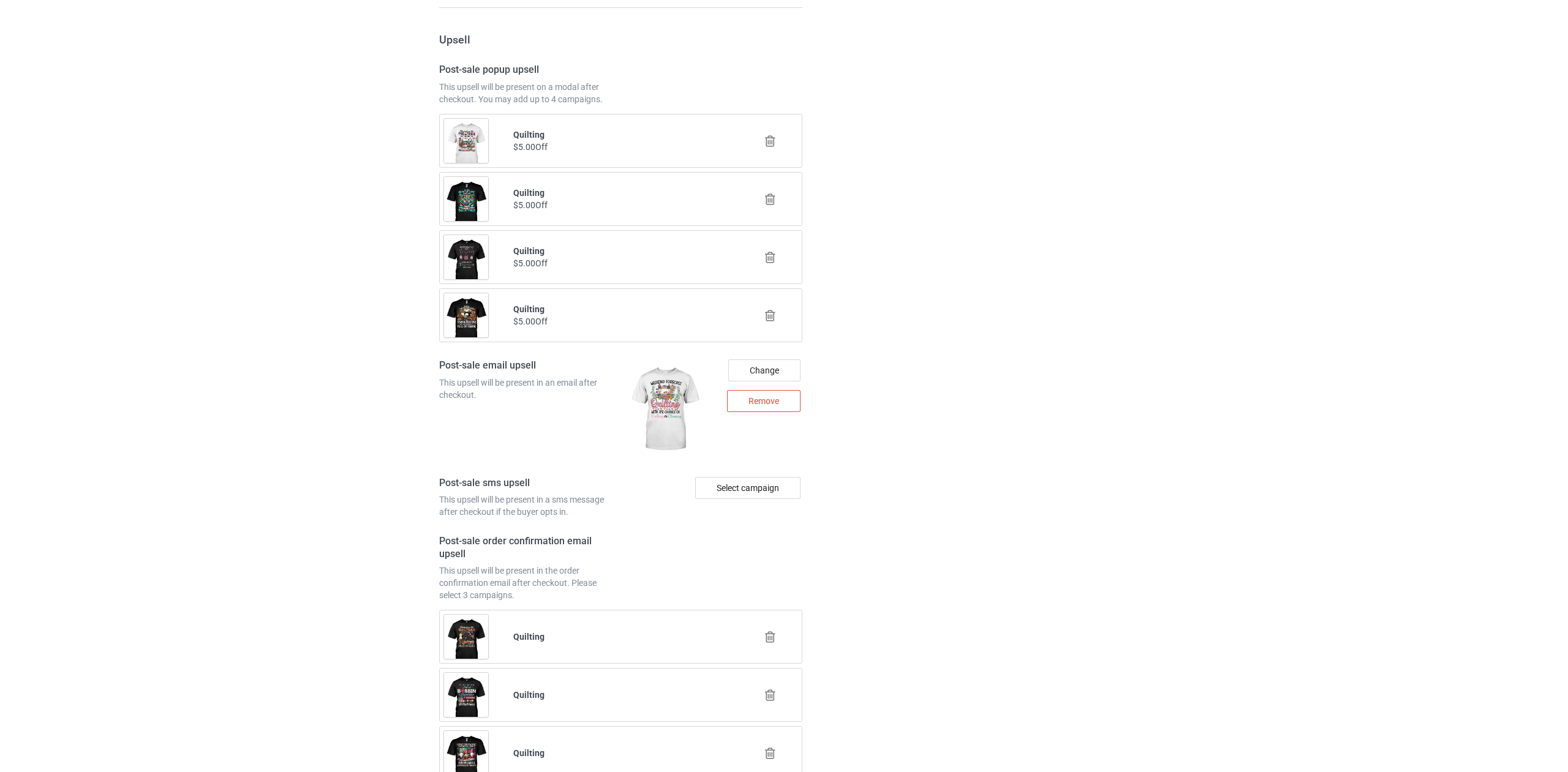
scroll to position [1578, 0]
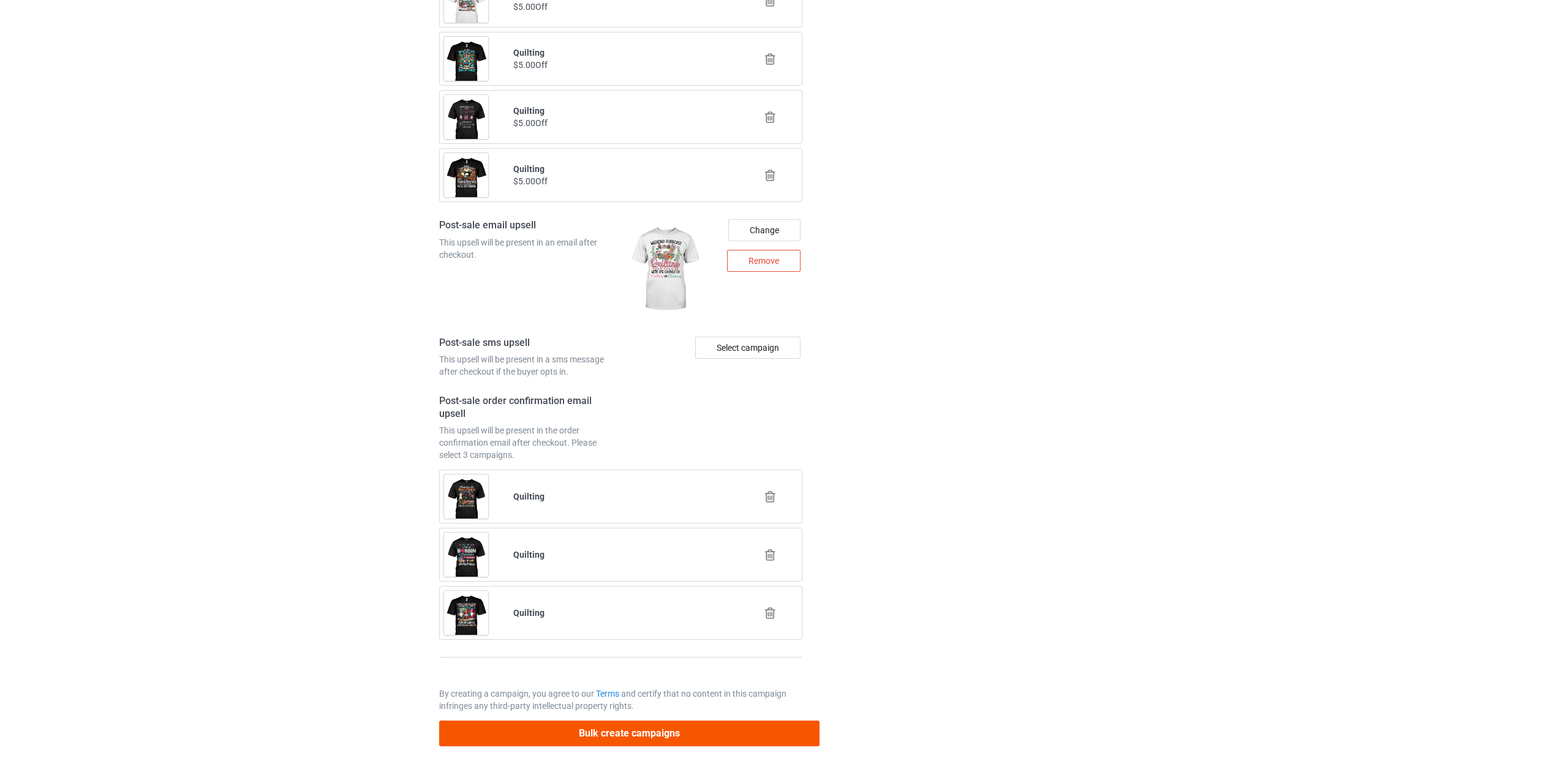
type input "/ber3"
click at [635, 730] on button "Bulk create campaigns" at bounding box center [630, 733] width 381 height 25
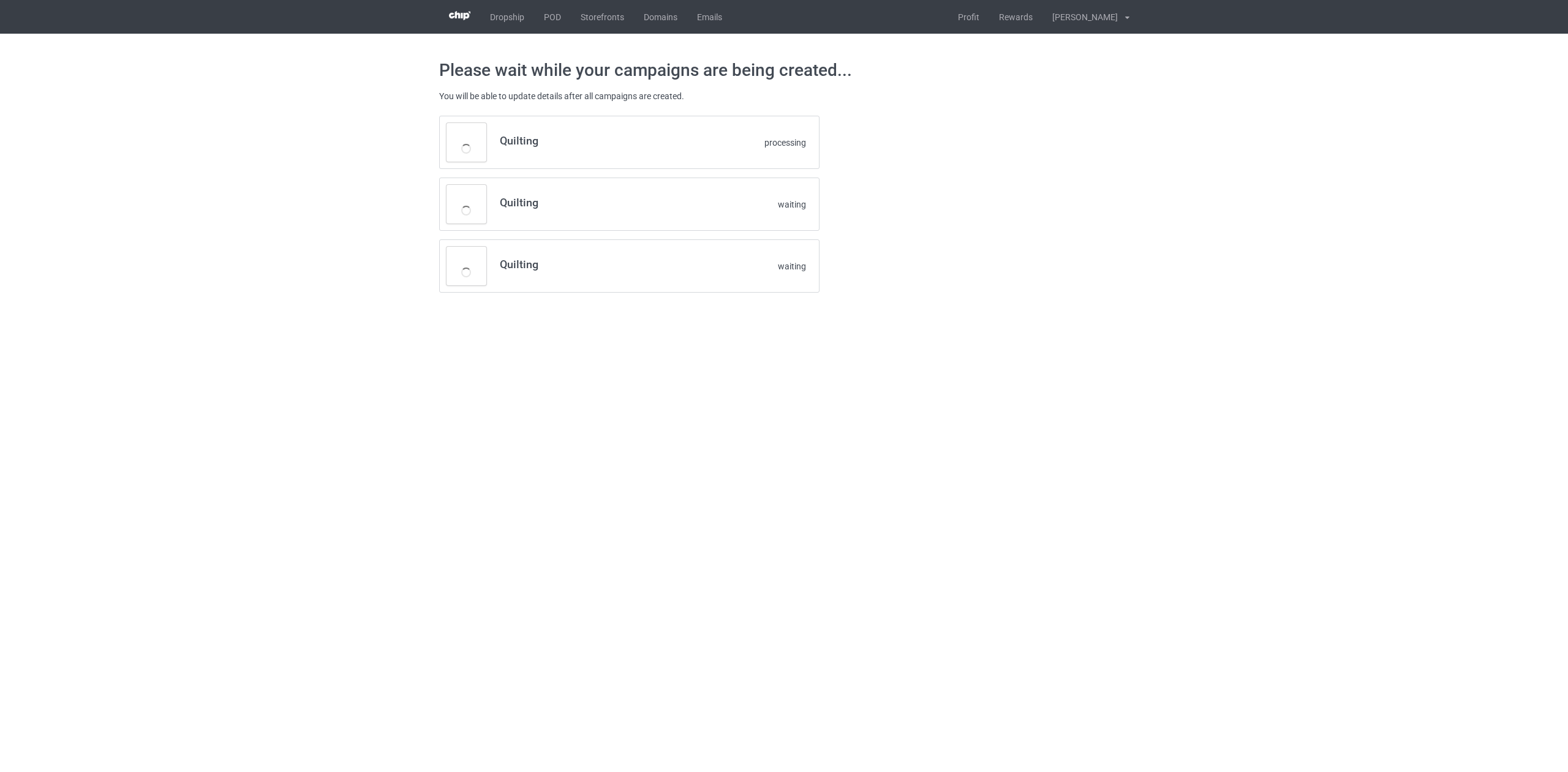
scroll to position [0, 0]
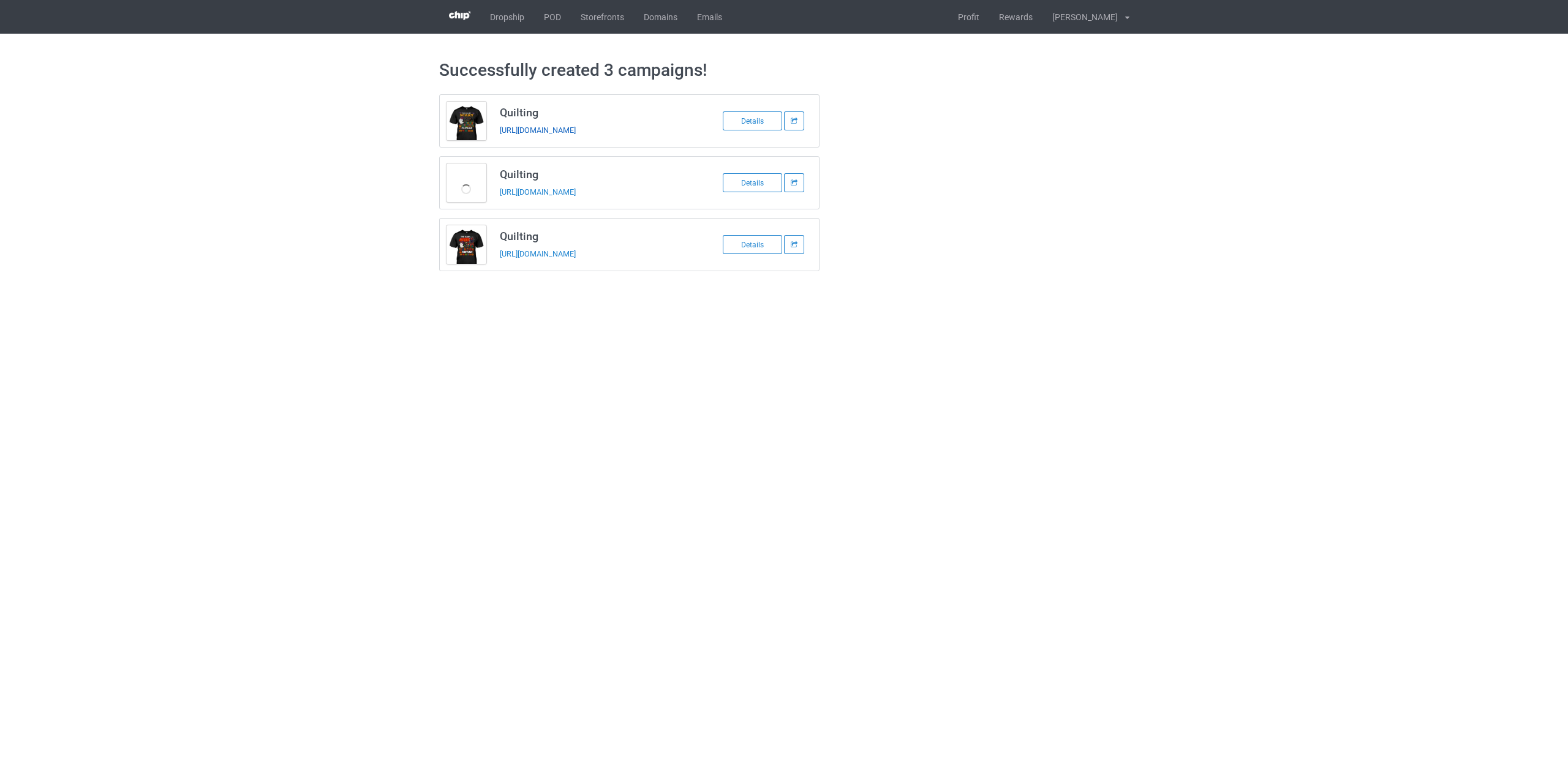
drag, startPoint x: 613, startPoint y: 130, endPoint x: 590, endPoint y: 131, distance: 23.0
click at [590, 131] on div "[URL][DOMAIN_NAME]" at bounding box center [585, 130] width 172 height 13
copy link "ber1"
drag, startPoint x: 614, startPoint y: 258, endPoint x: 591, endPoint y: 254, distance: 23.3
click at [591, 254] on div "[URL][DOMAIN_NAME]" at bounding box center [585, 254] width 172 height 13
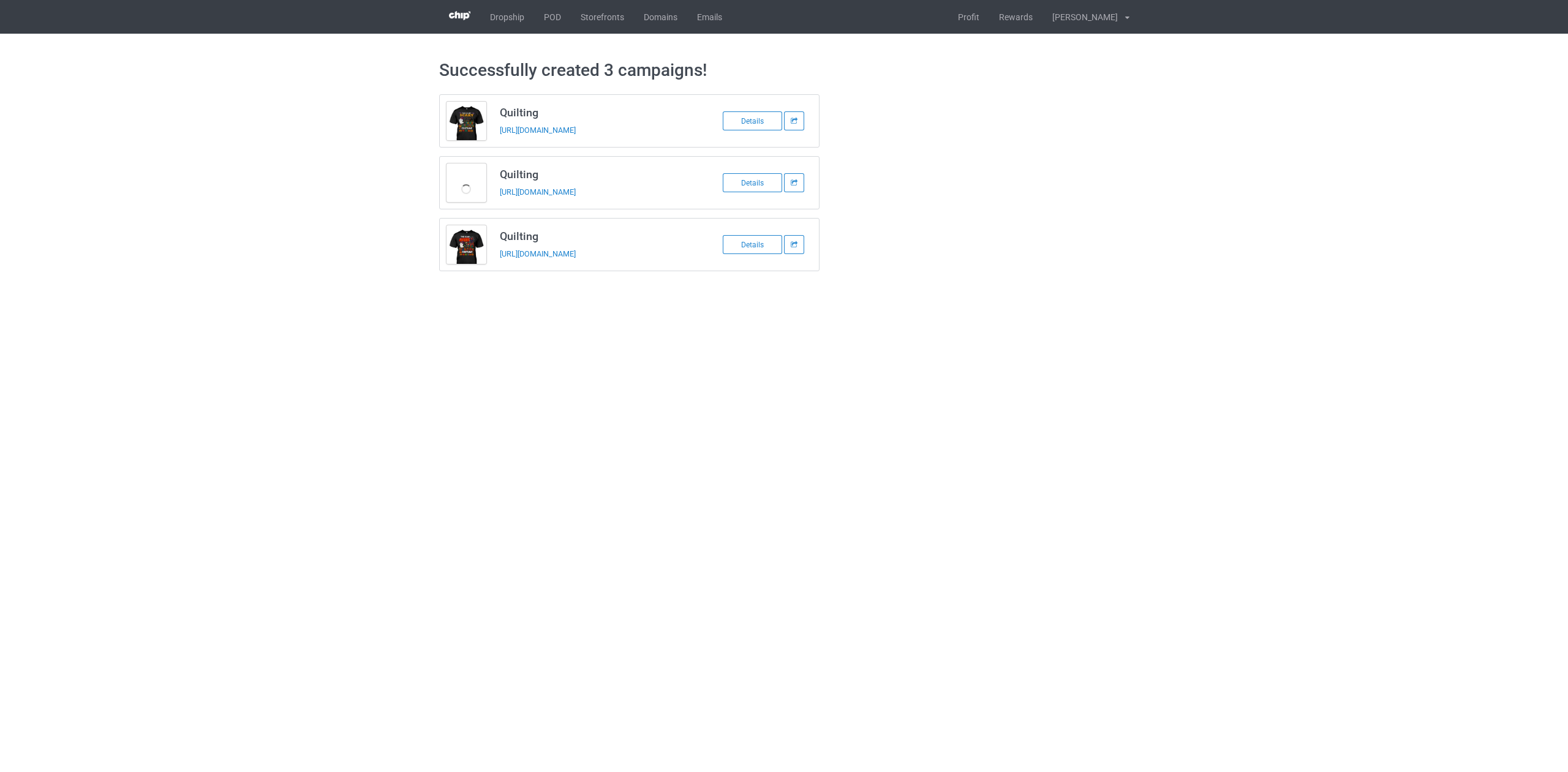
copy link "ber3"
drag, startPoint x: 618, startPoint y: 130, endPoint x: 591, endPoint y: 131, distance: 27.0
click at [591, 131] on div "[URL][DOMAIN_NAME]" at bounding box center [585, 130] width 172 height 13
copy link "ber1"
